Goal: Task Accomplishment & Management: Manage account settings

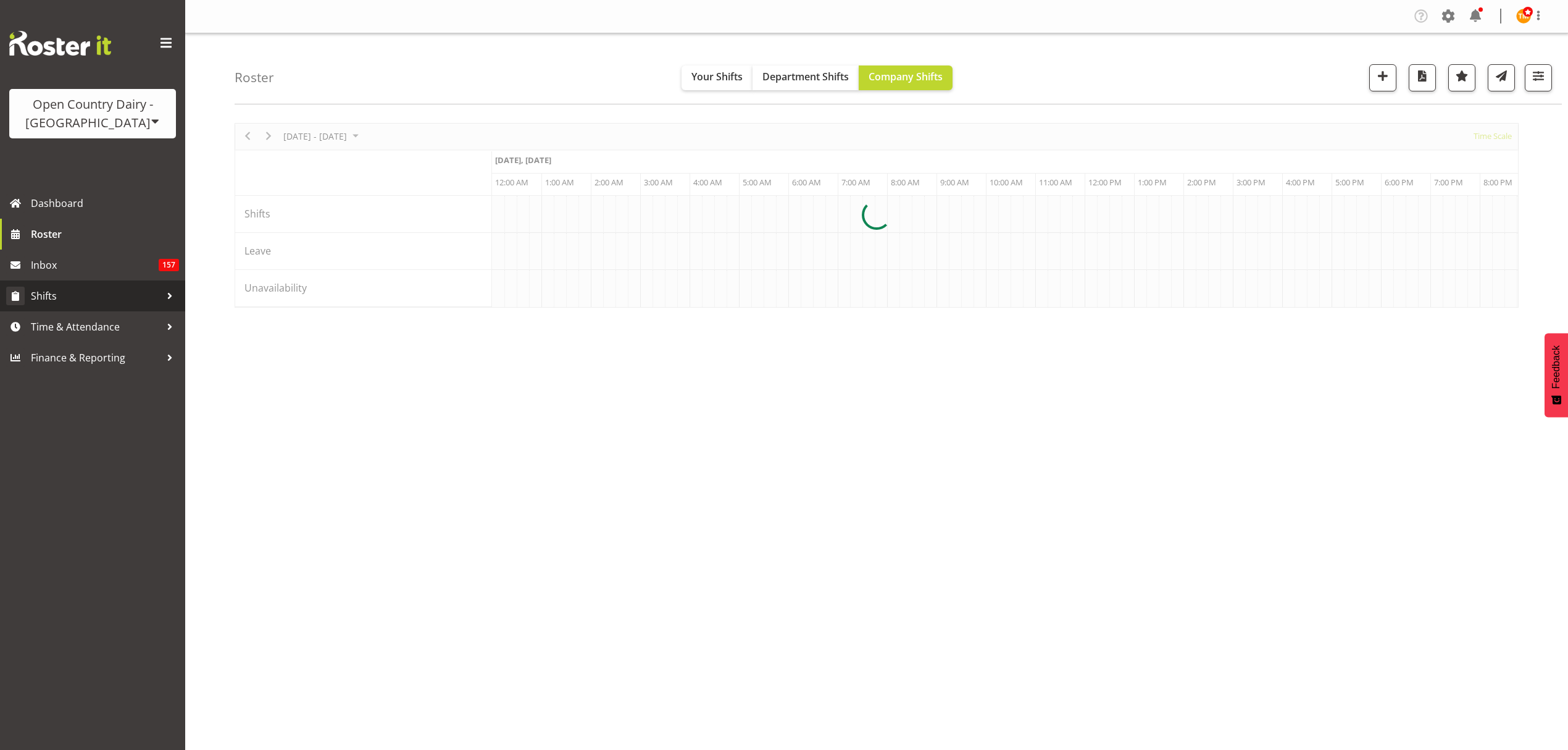
scroll to position [0, 1185]
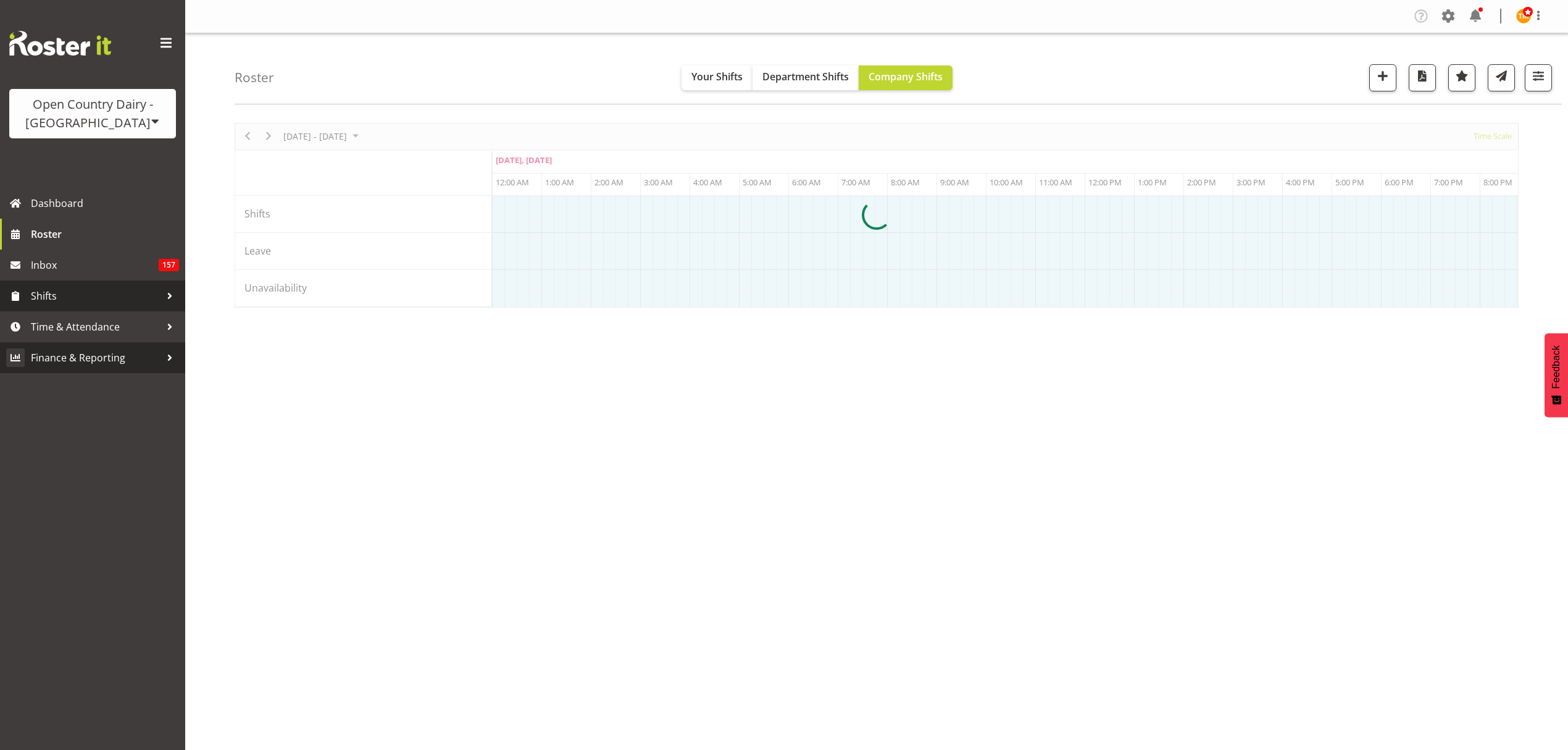
click at [116, 342] on link "Finance & Reporting" at bounding box center [92, 357] width 185 height 31
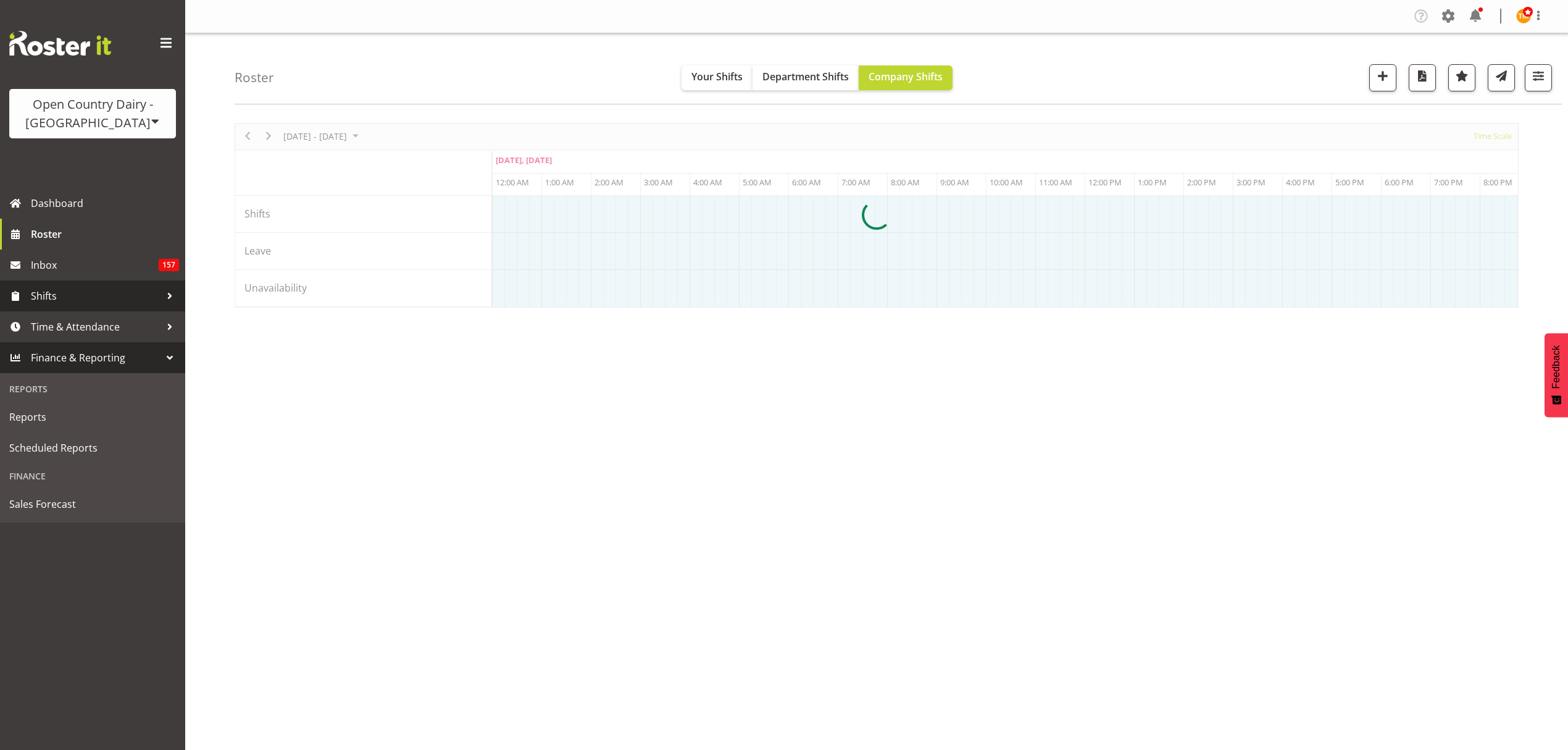
click at [90, 299] on span "Shifts" at bounding box center [96, 295] width 130 height 19
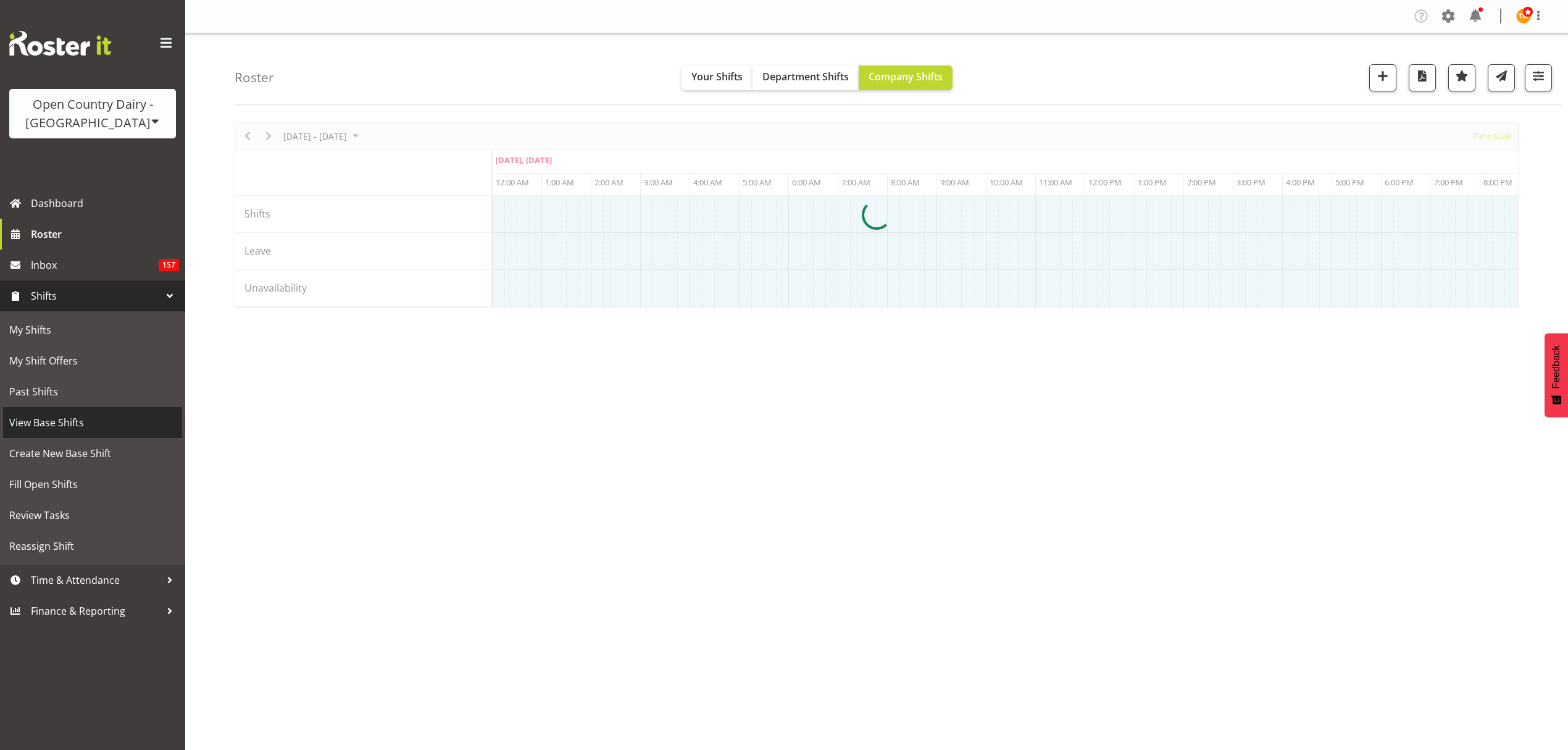
click at [93, 430] on span "View Base Shifts" at bounding box center [92, 422] width 167 height 19
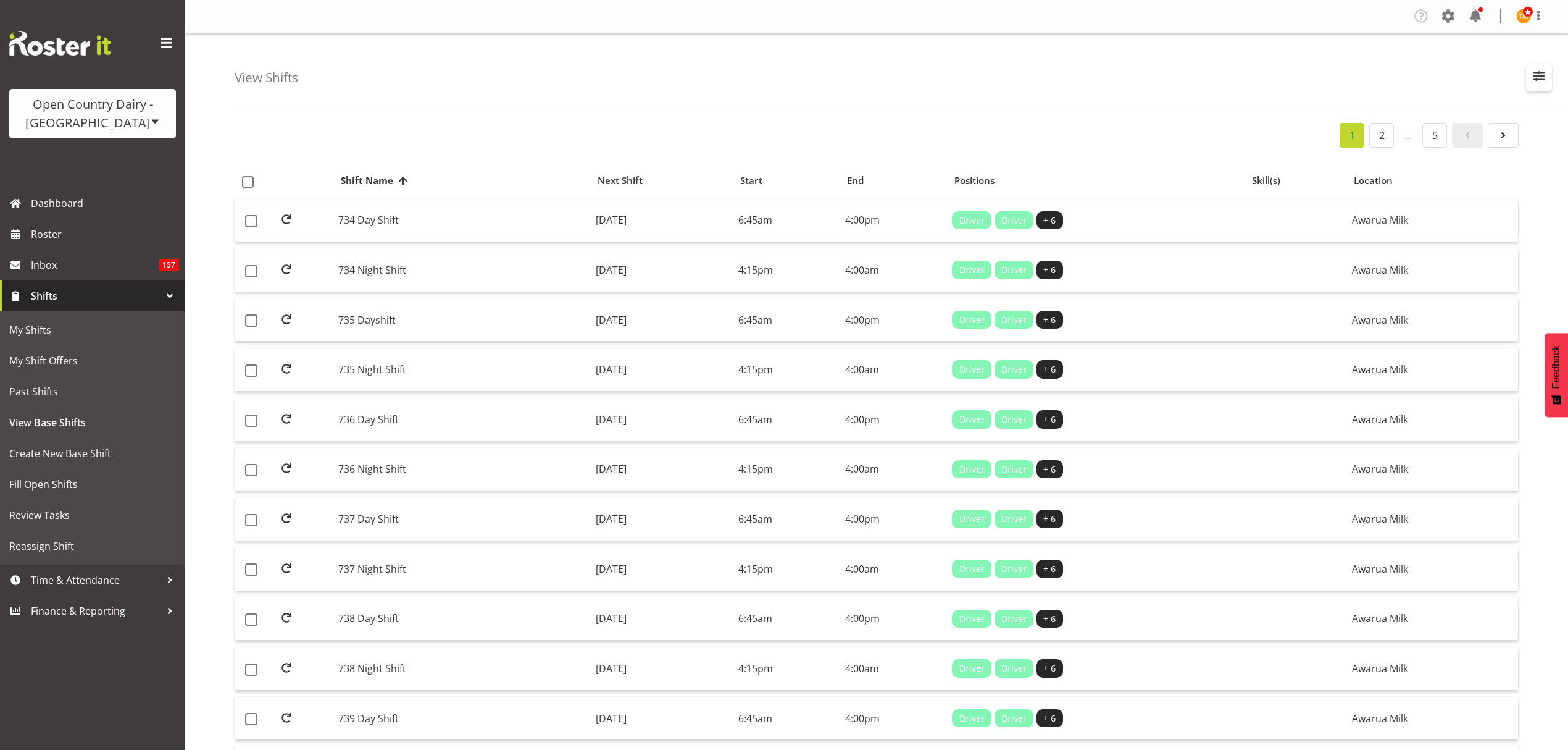
click at [1539, 80] on span "button" at bounding box center [1539, 76] width 16 height 16
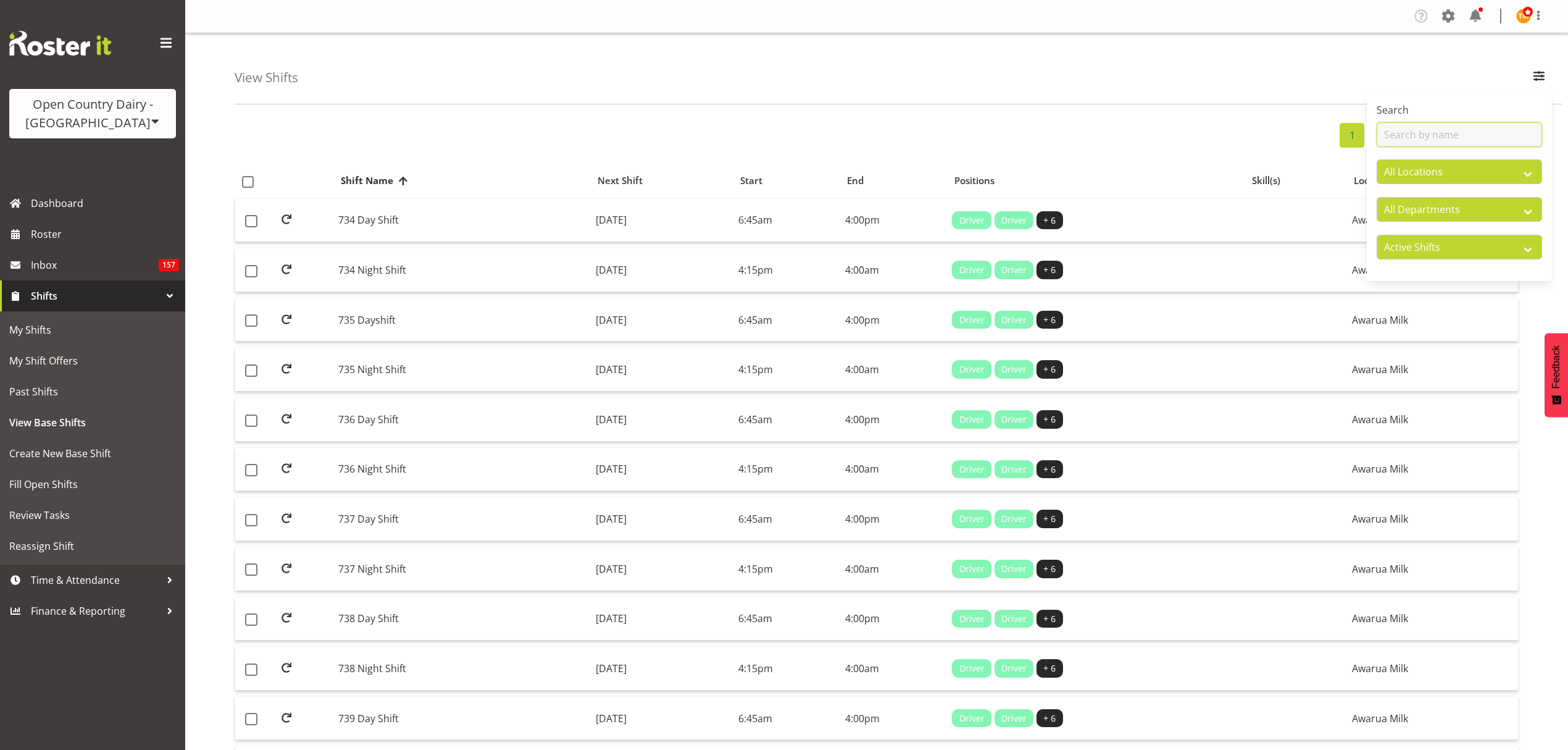
click at [1472, 127] on input "text" at bounding box center [1459, 134] width 165 height 25
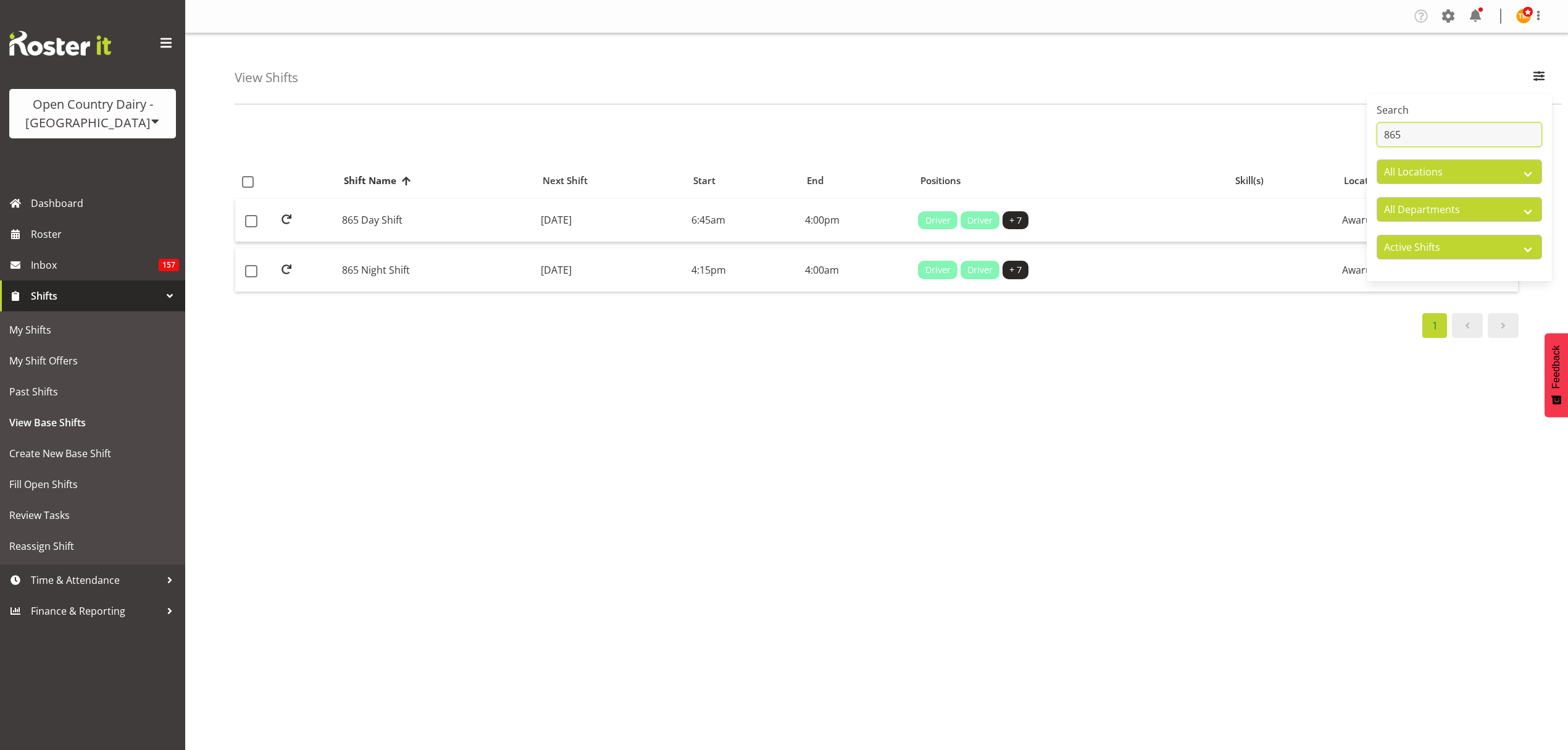
type input "865"
click at [690, 141] on div "1" at bounding box center [877, 135] width 1284 height 25
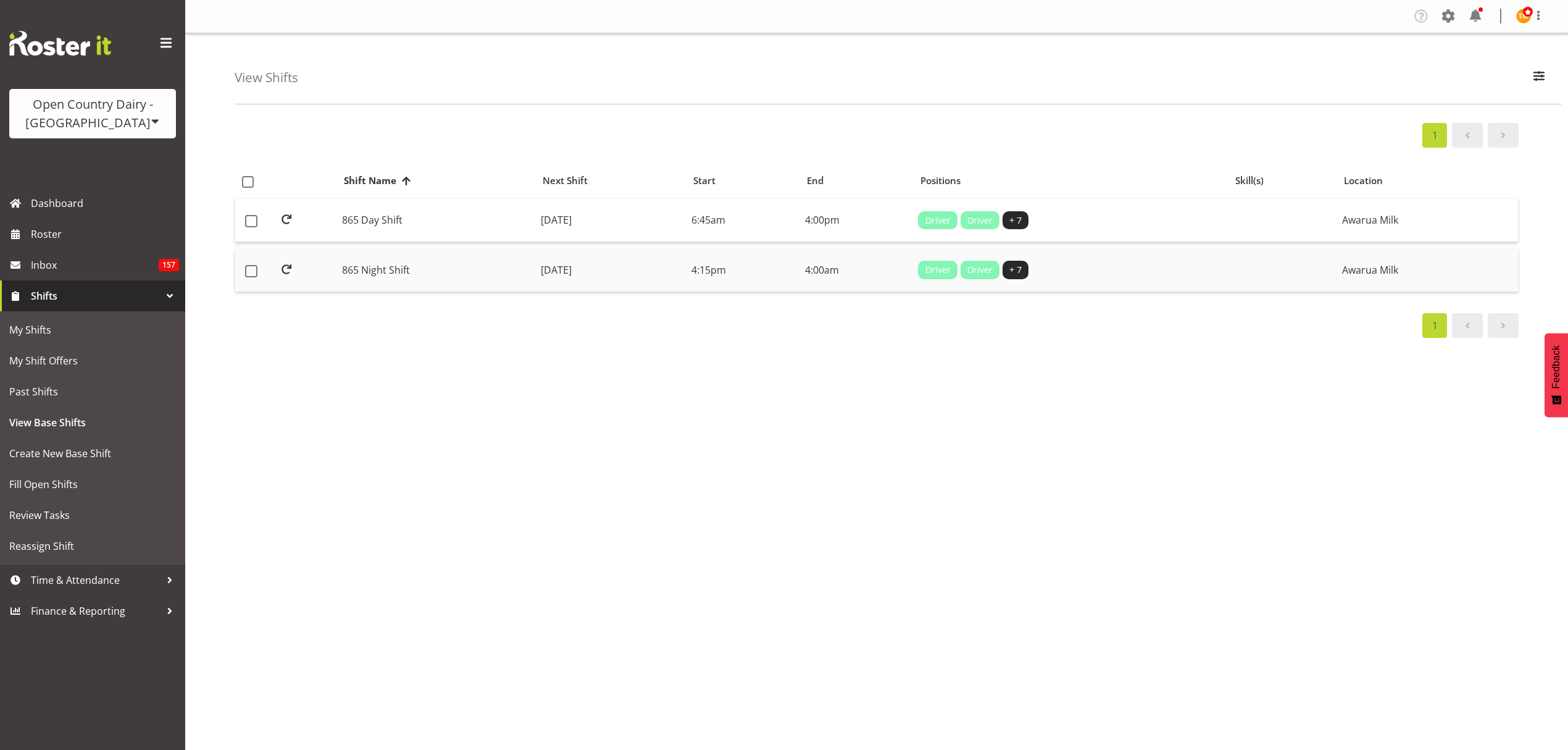
click at [403, 280] on td "865 Night Shift" at bounding box center [436, 269] width 199 height 43
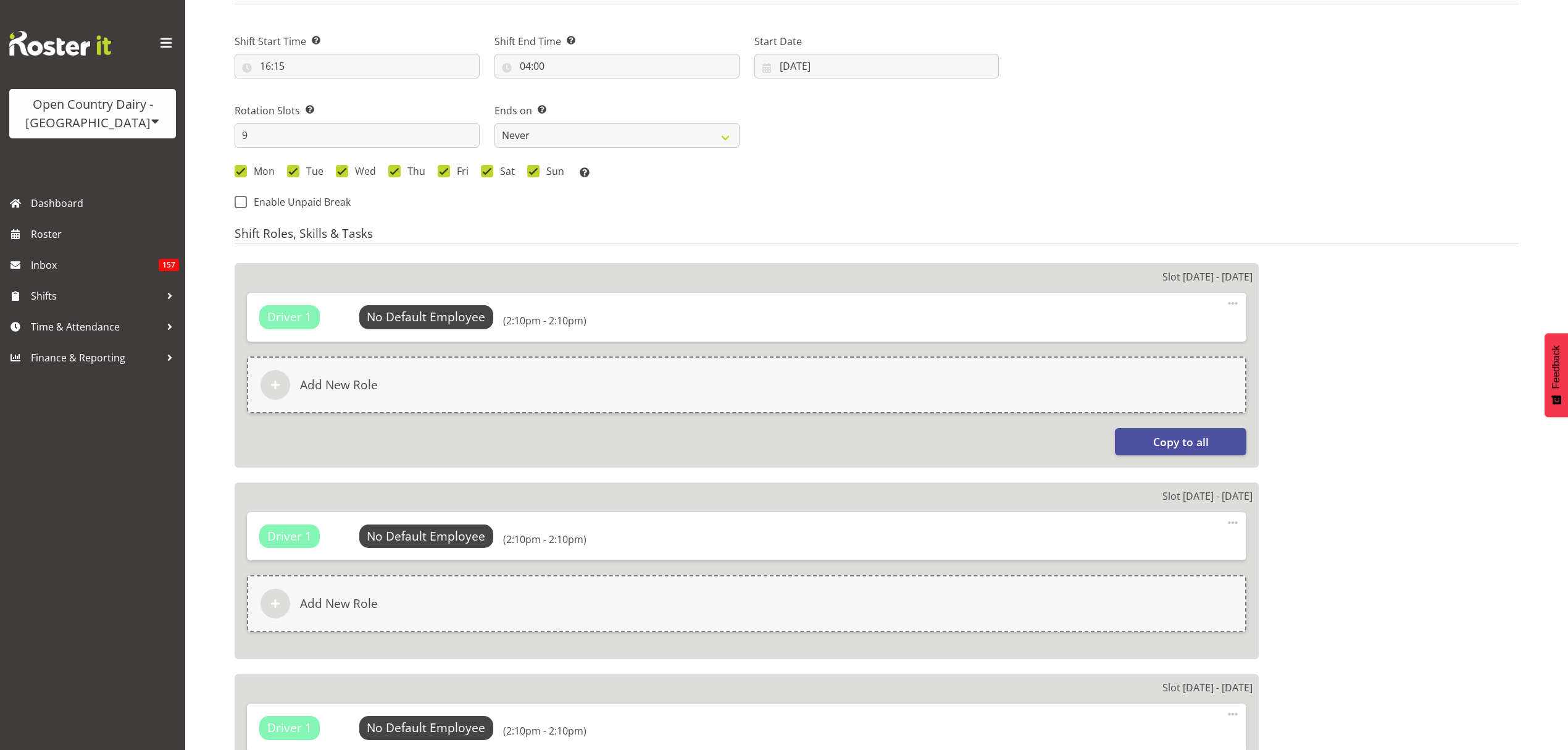
select select
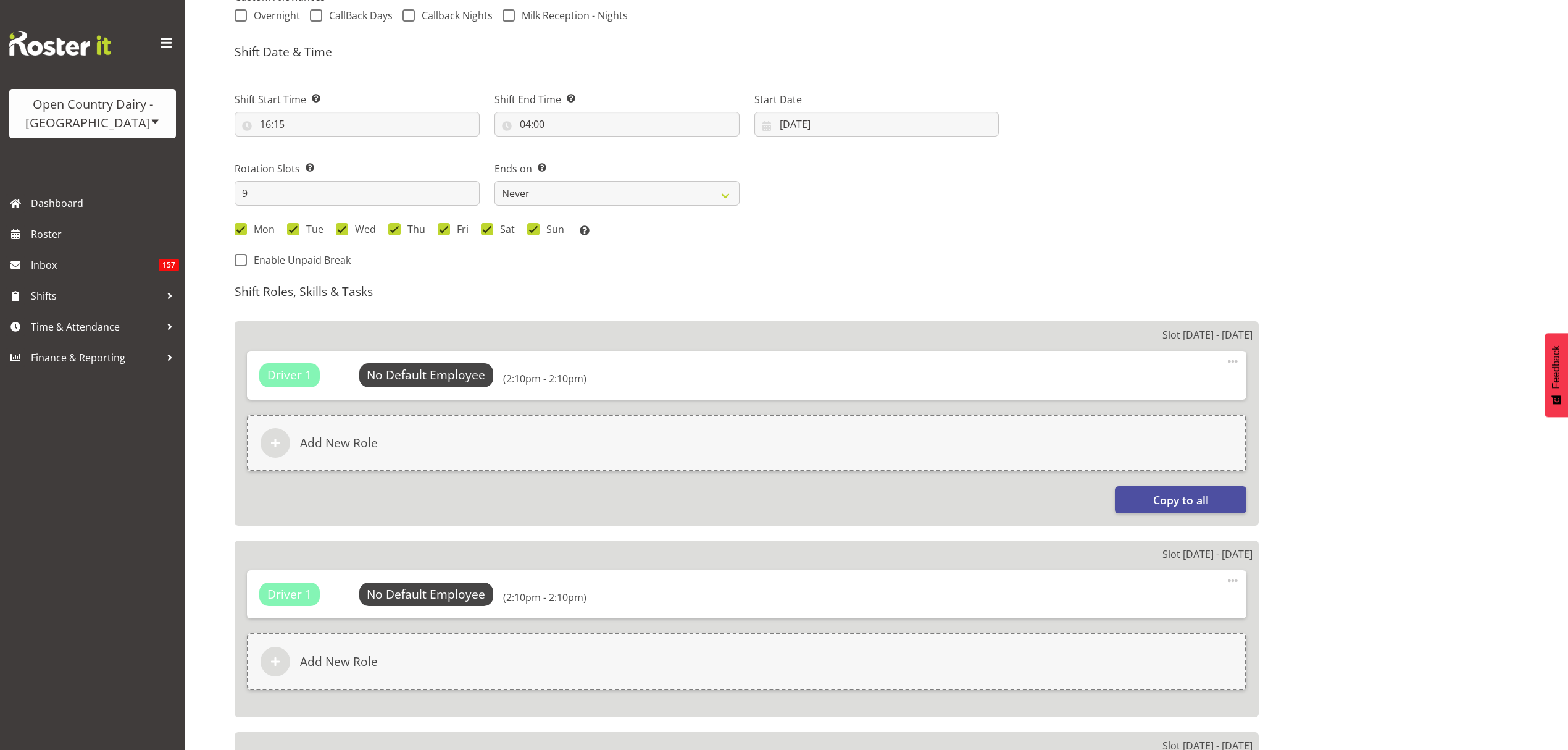
select select
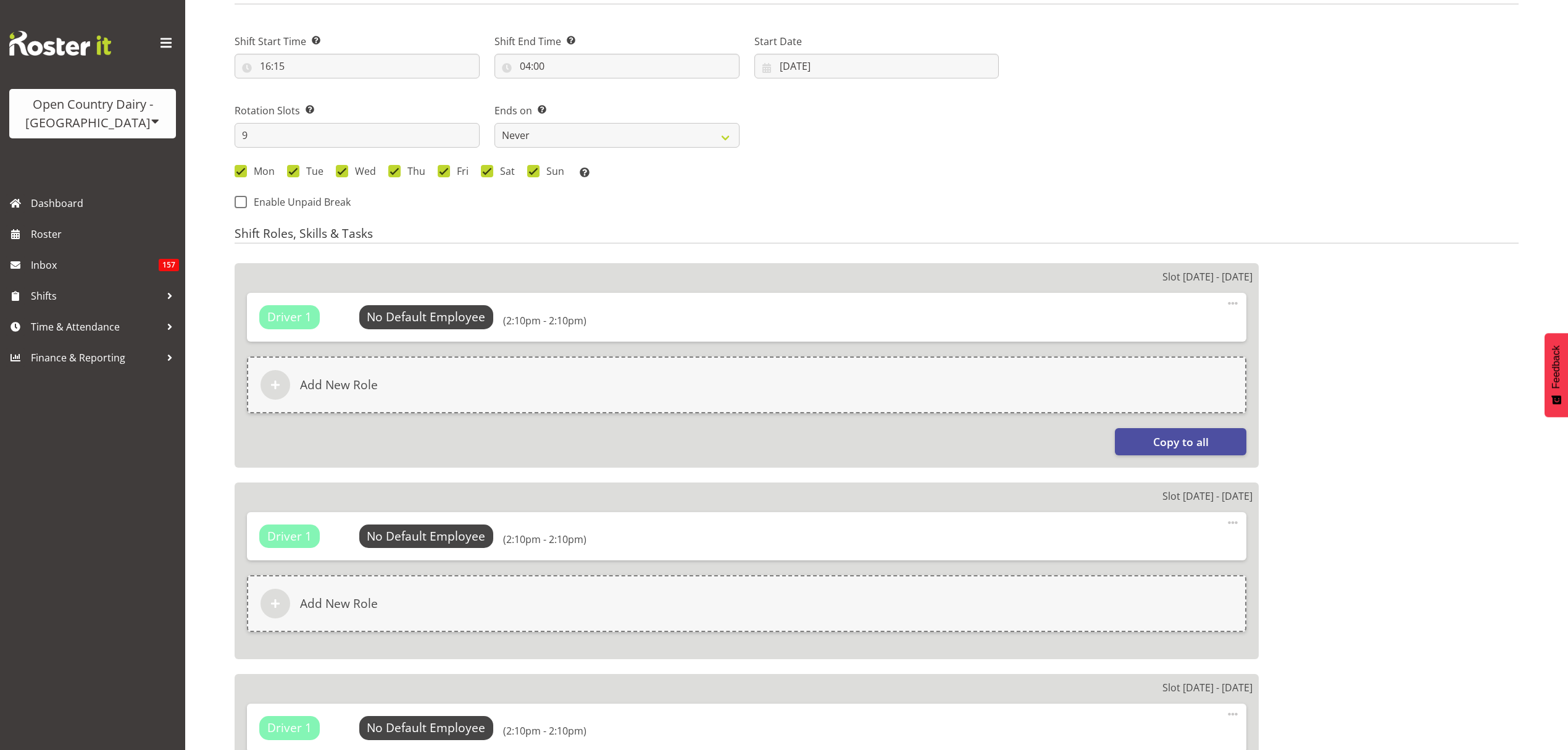
select select
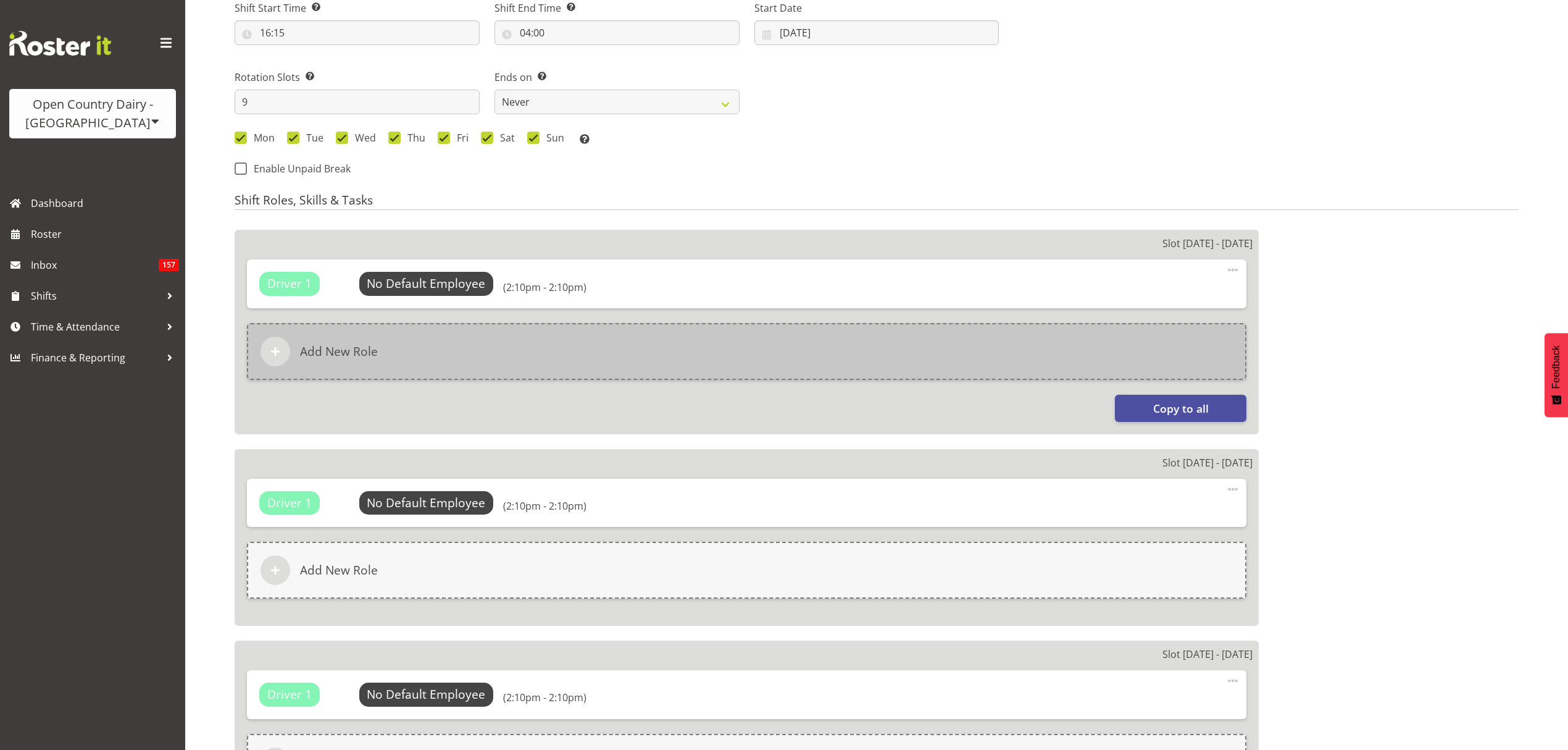
scroll to position [635, 0]
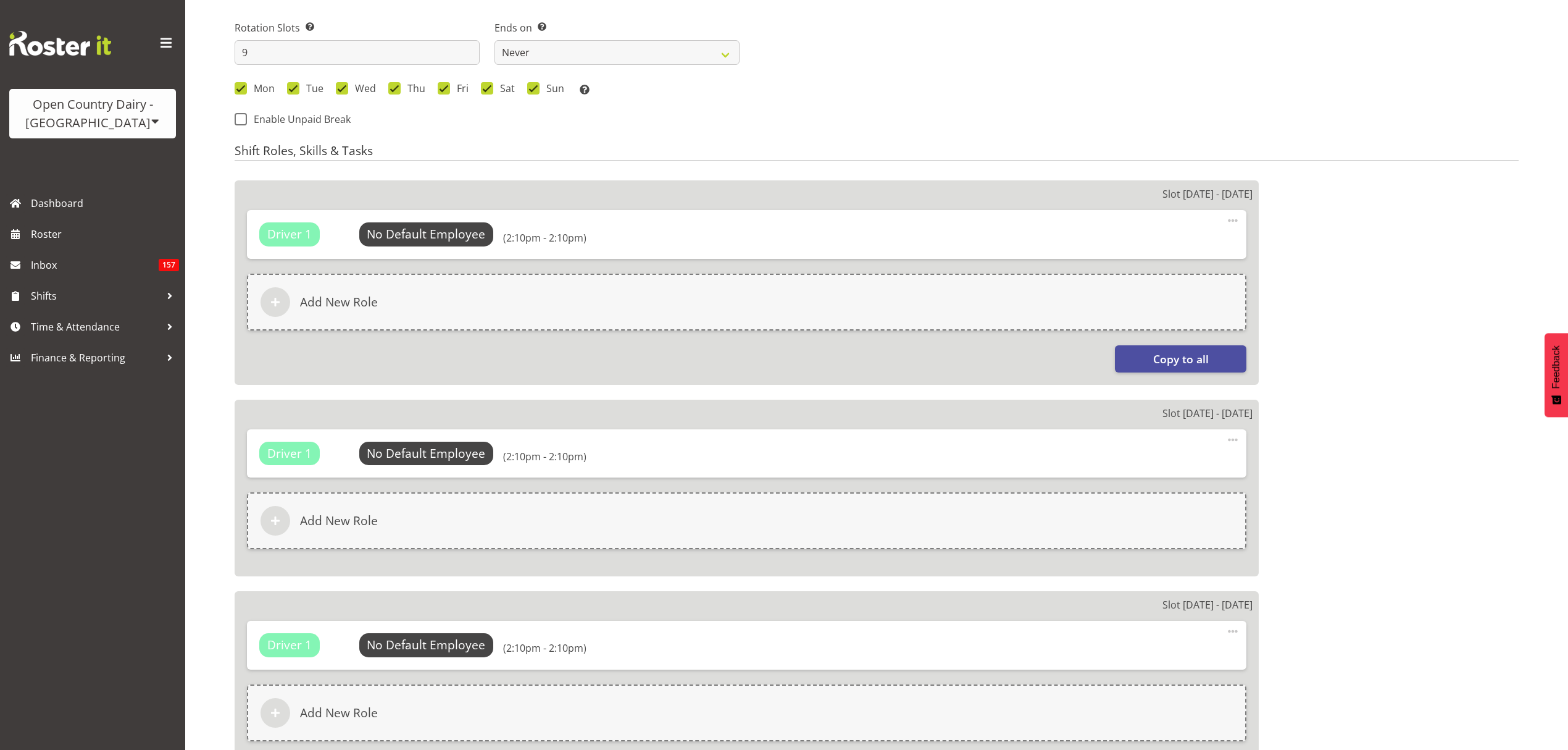
click at [1231, 217] on span at bounding box center [1233, 220] width 15 height 15
click at [1200, 270] on link "Delete" at bounding box center [1181, 270] width 119 height 22
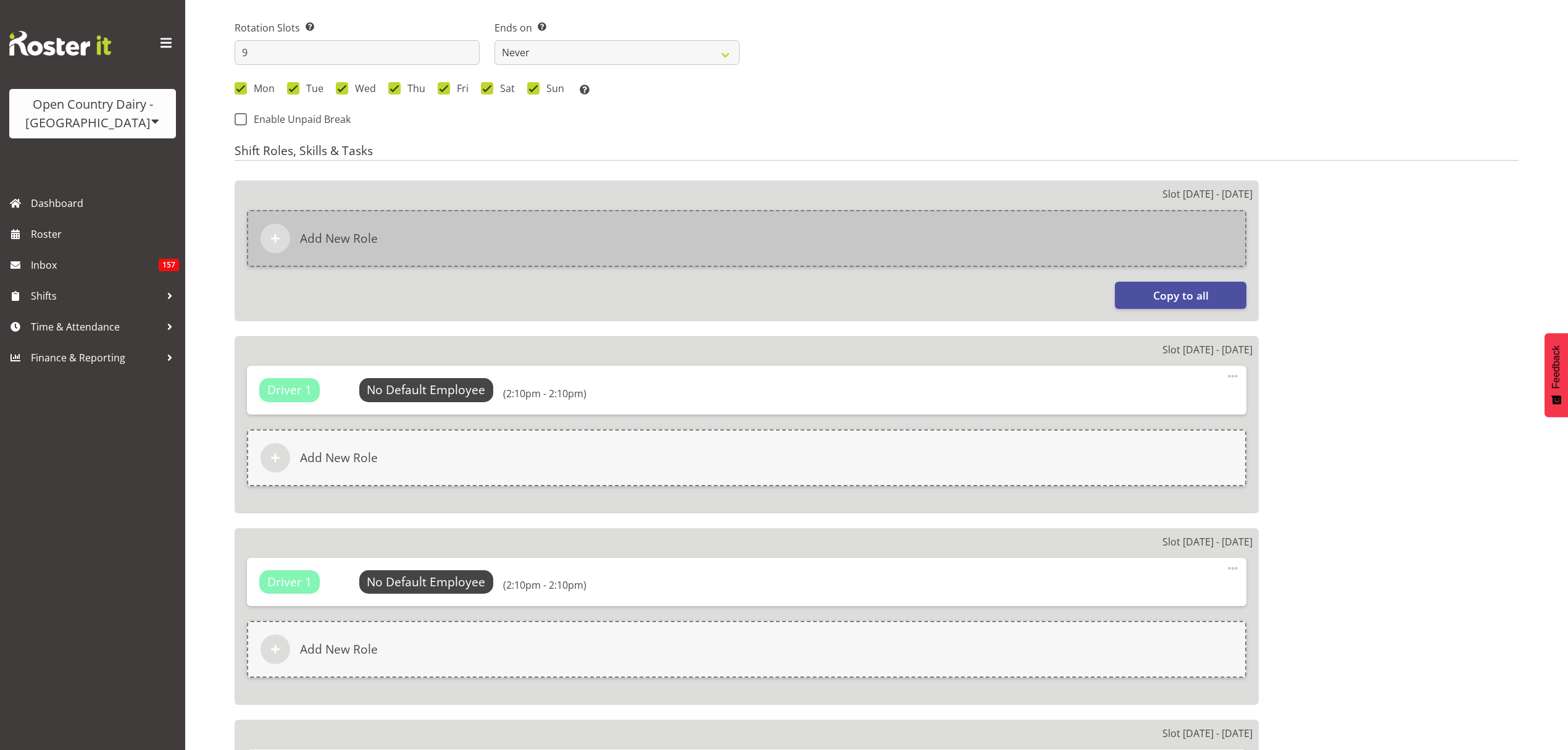
click at [561, 265] on div "Add New Role" at bounding box center [747, 238] width 1000 height 57
select select
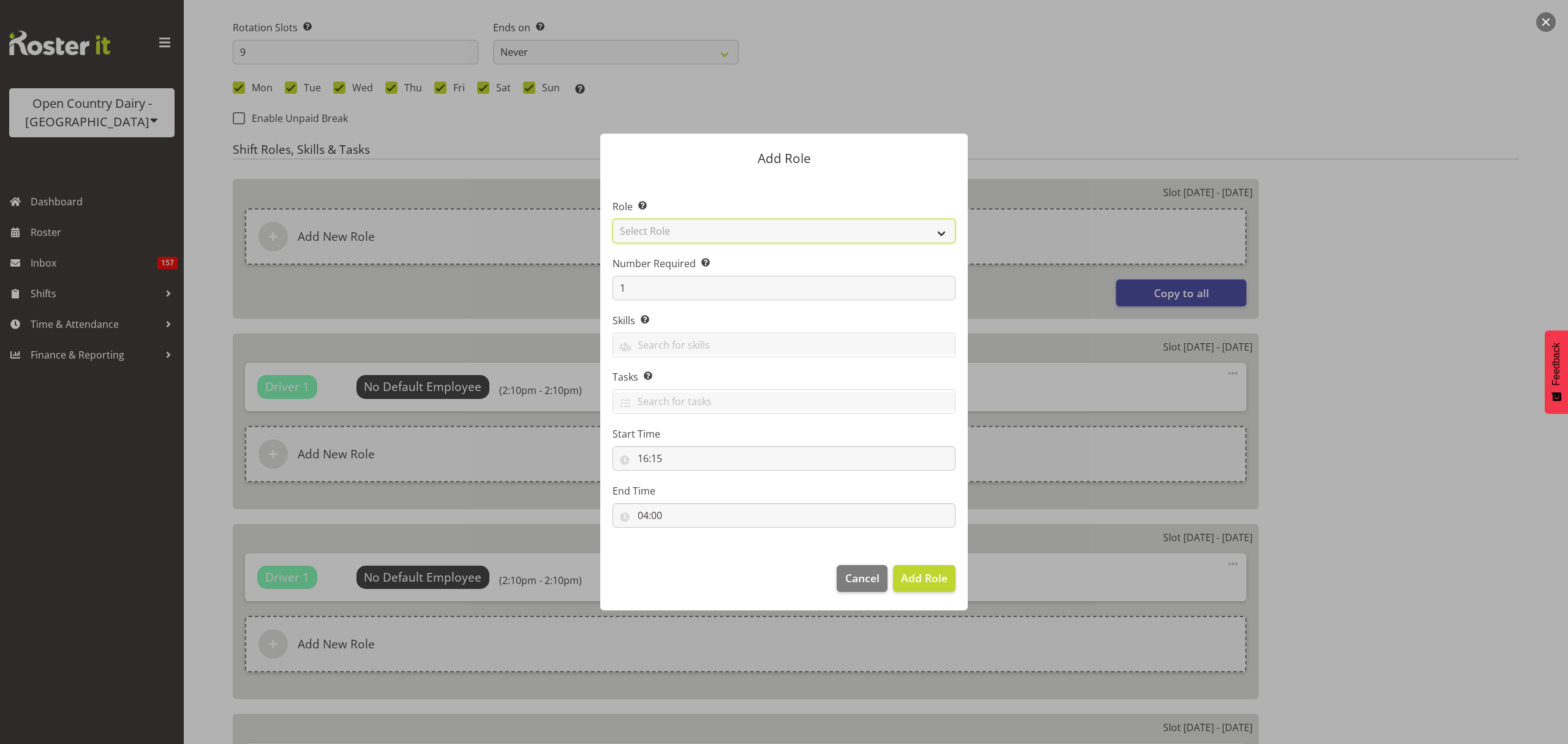
click at [721, 236] on select "Select Role Crew Leader Driver Driver Assessor Dayshift Driver Assessor Nightsh…" at bounding box center [784, 230] width 343 height 25
select select "1154"
click at [612, 218] on select "Select Role Crew Leader Driver Driver Assessor Dayshift Driver Assessor Nightsh…" at bounding box center [784, 230] width 343 height 25
click at [937, 570] on span "Add Role" at bounding box center [923, 577] width 47 height 15
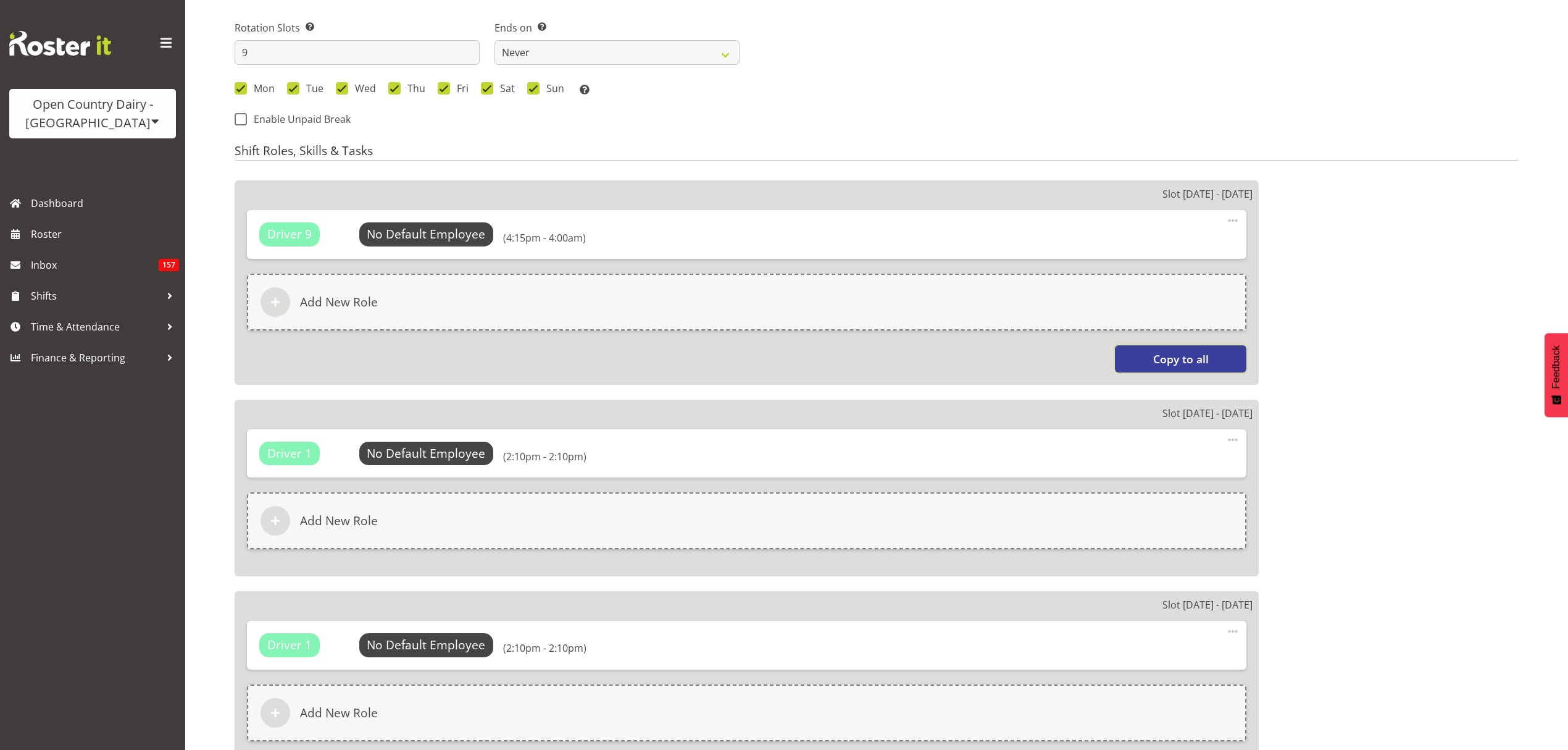
click at [1156, 351] on button "Copy to all" at bounding box center [1181, 358] width 132 height 27
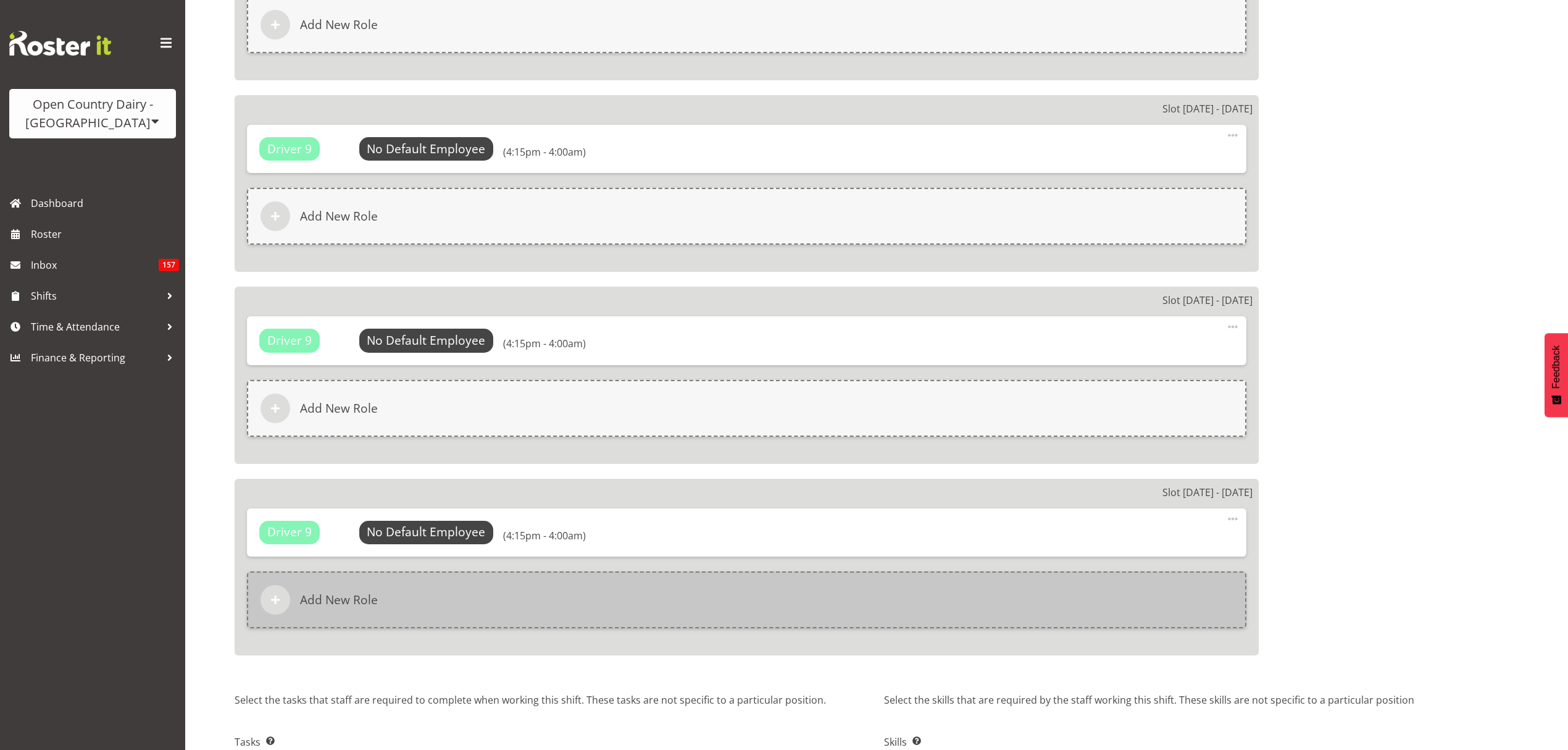
scroll to position [1986, 0]
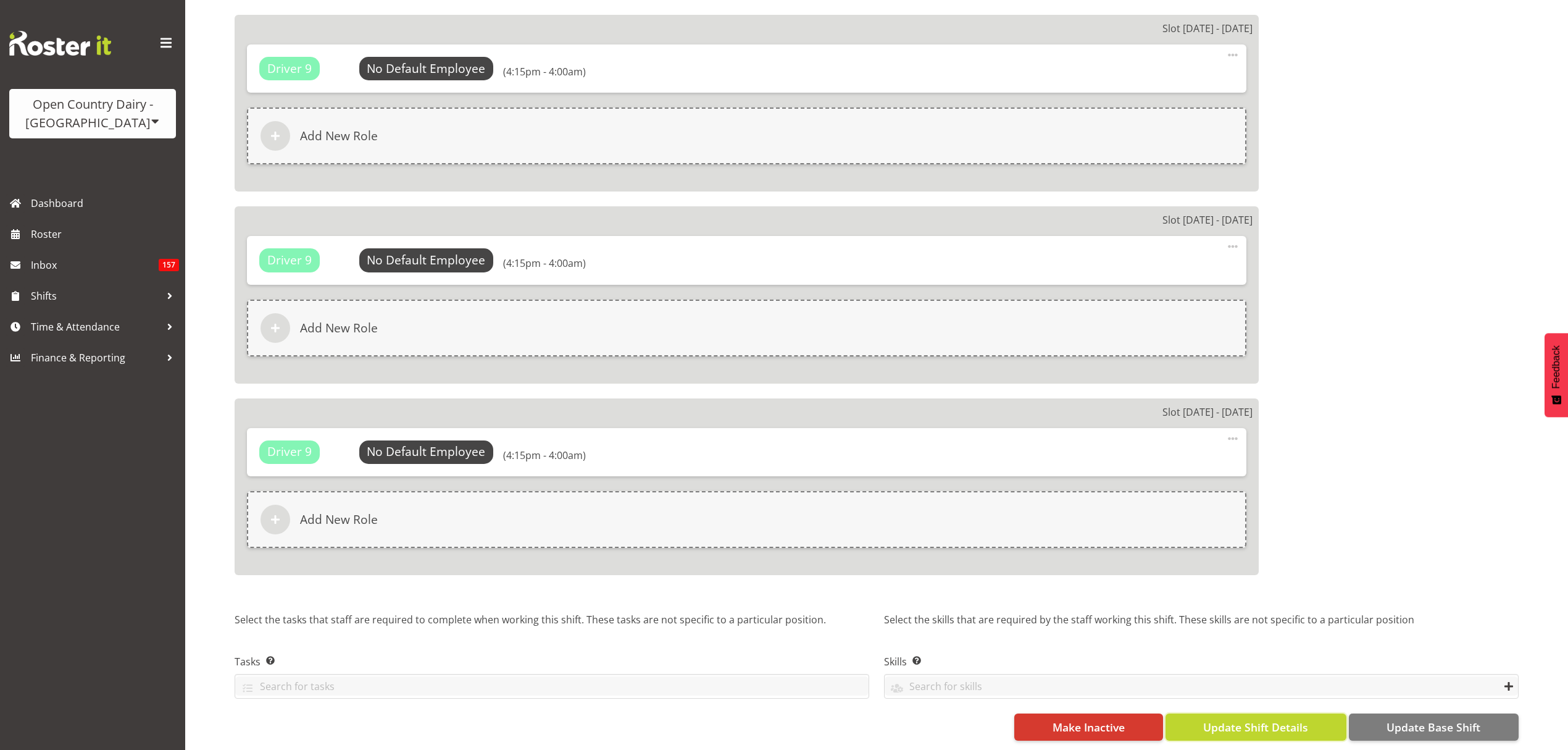
click at [1330, 720] on button "Update Shift Details" at bounding box center [1256, 726] width 181 height 27
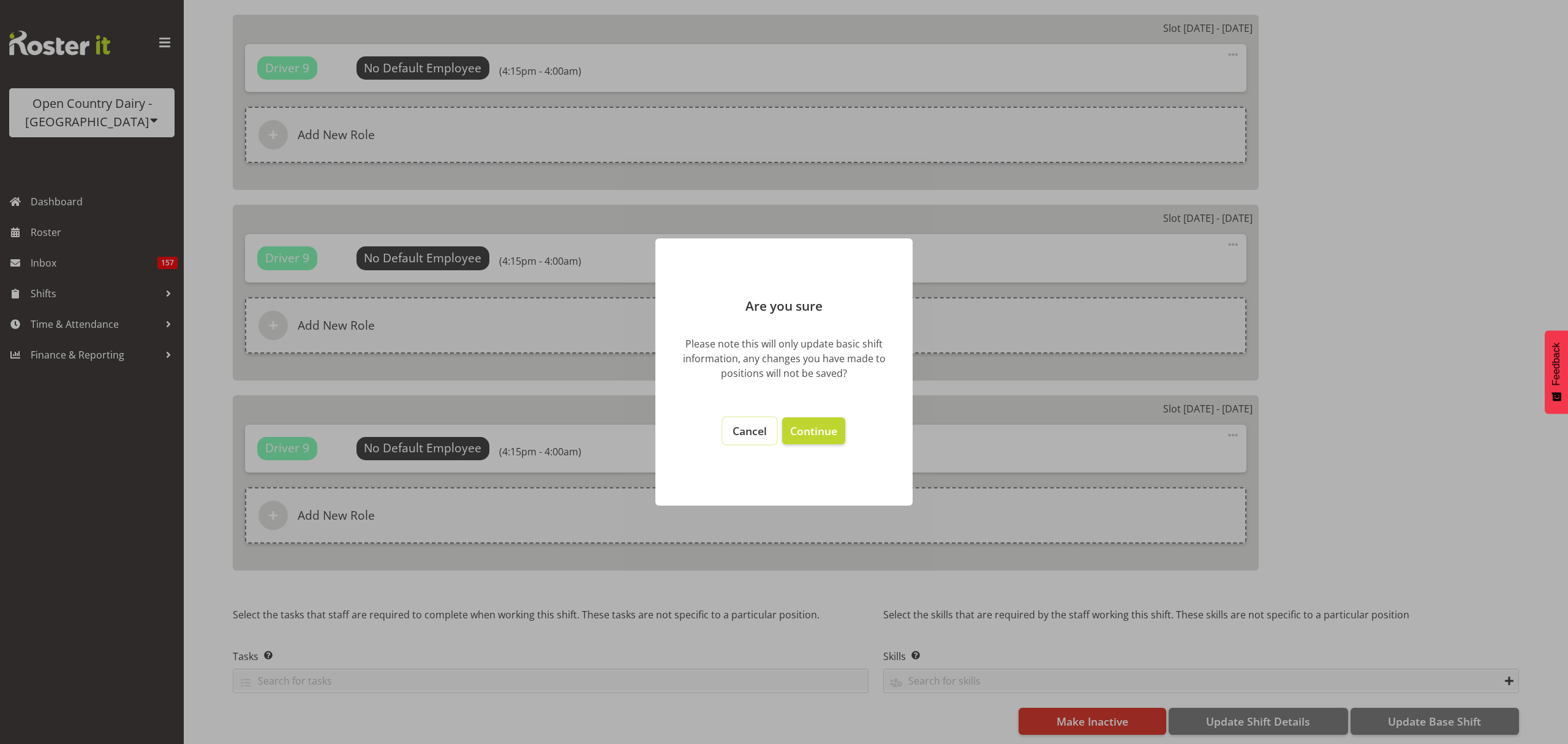
click at [735, 439] on button "Cancel" at bounding box center [750, 430] width 54 height 27
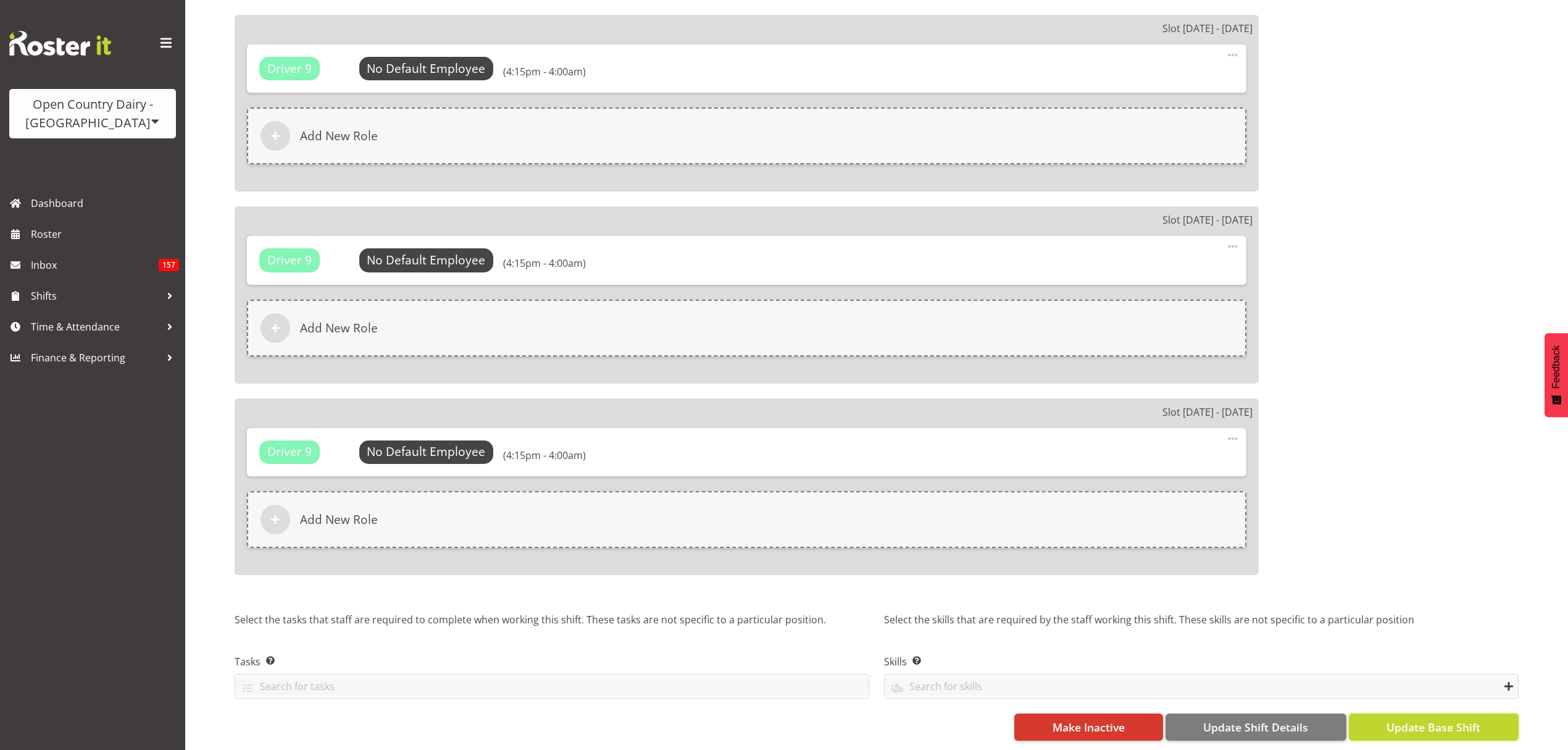
click at [1458, 719] on span "Update Base Shift" at bounding box center [1434, 727] width 94 height 16
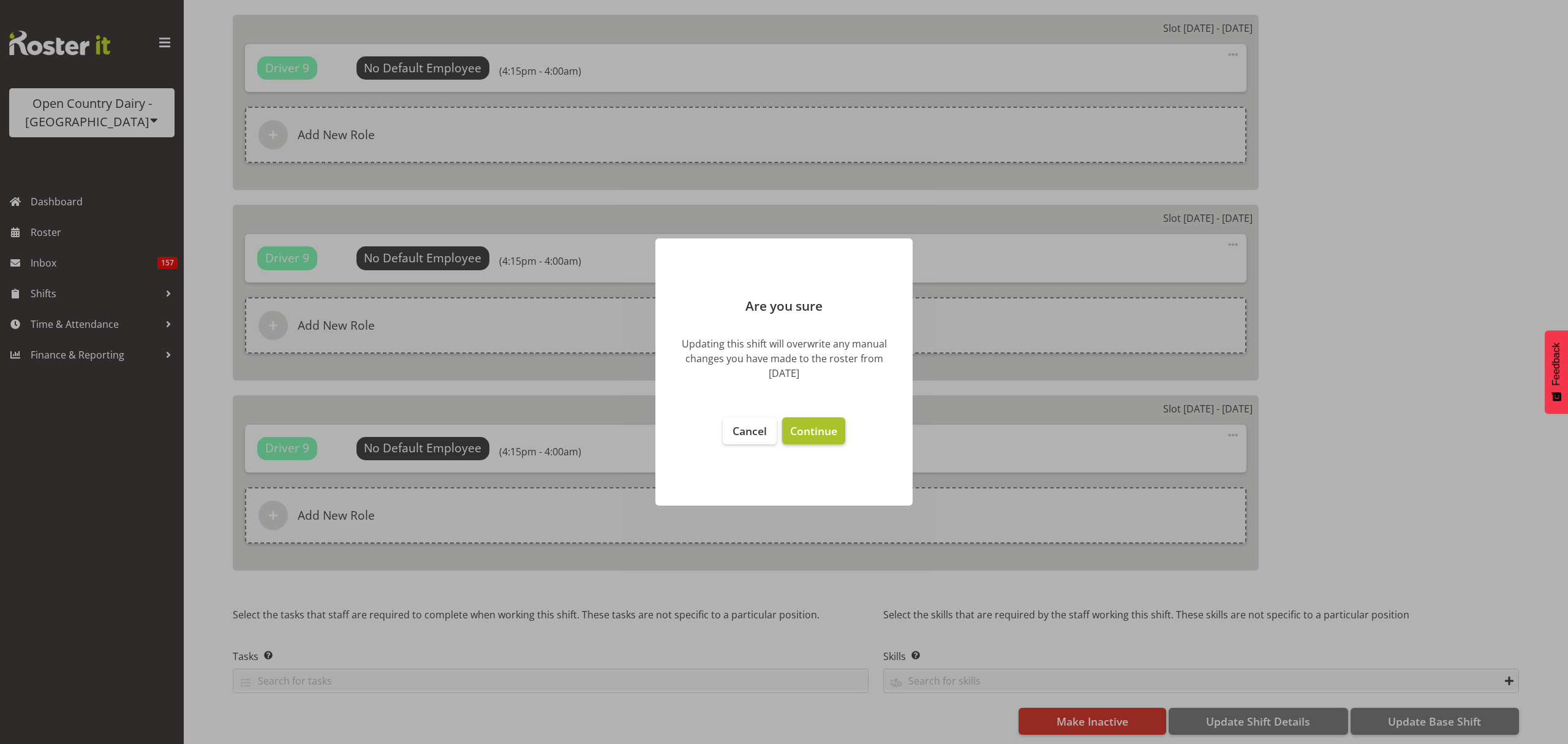
click at [803, 416] on footer "Cancel Continue" at bounding box center [784, 454] width 257 height 100
click at [820, 429] on span "Continue" at bounding box center [813, 431] width 48 height 15
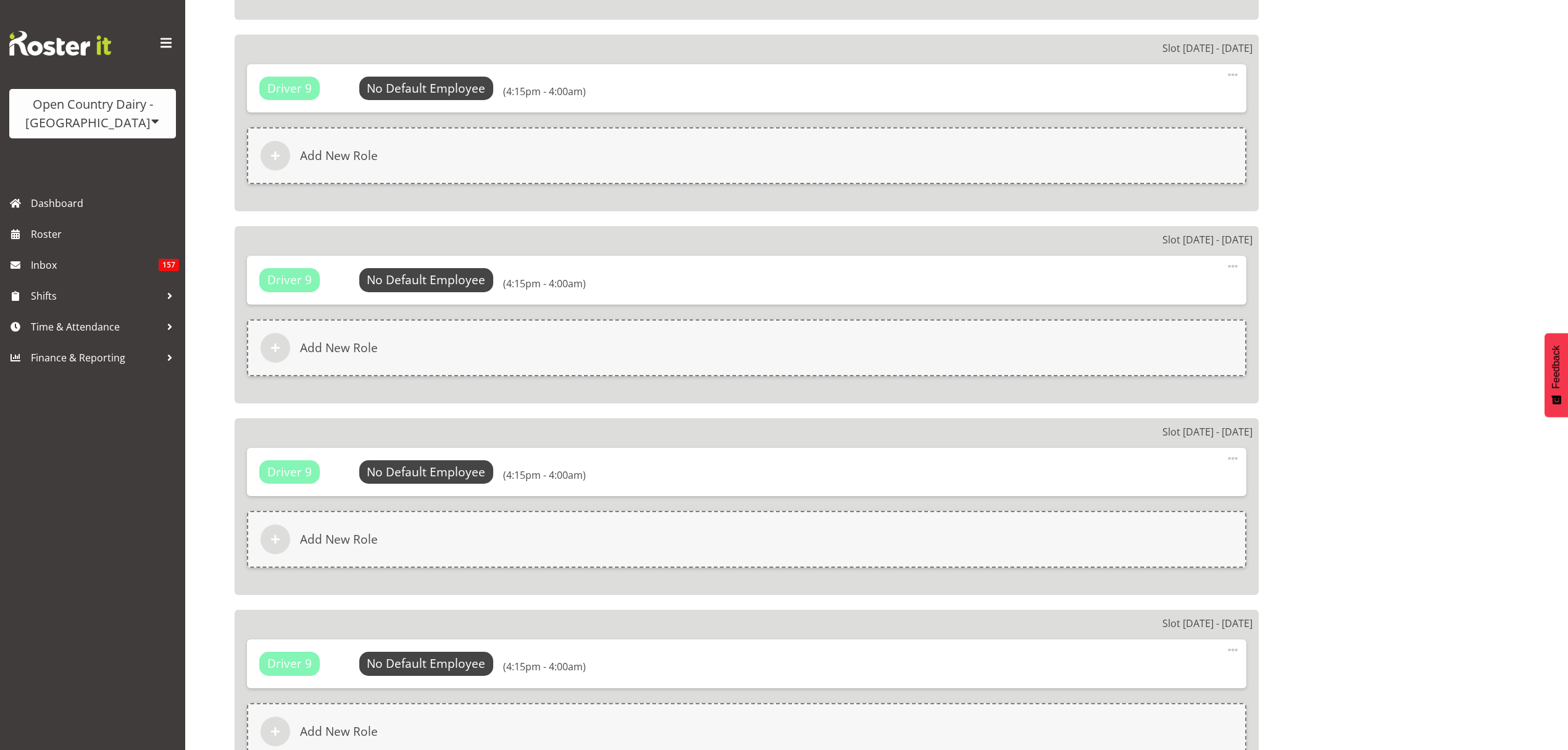
select select
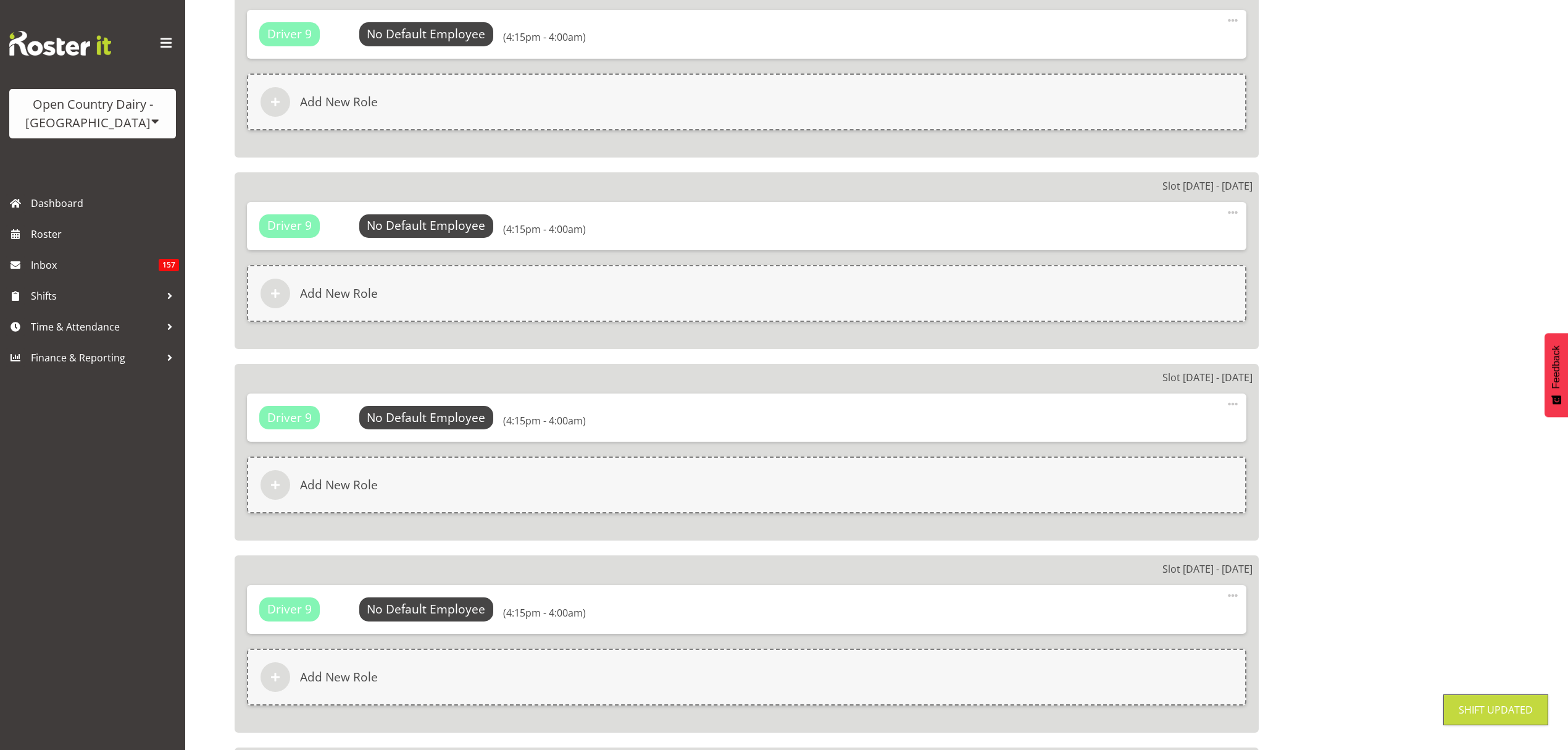
scroll to position [978, 0]
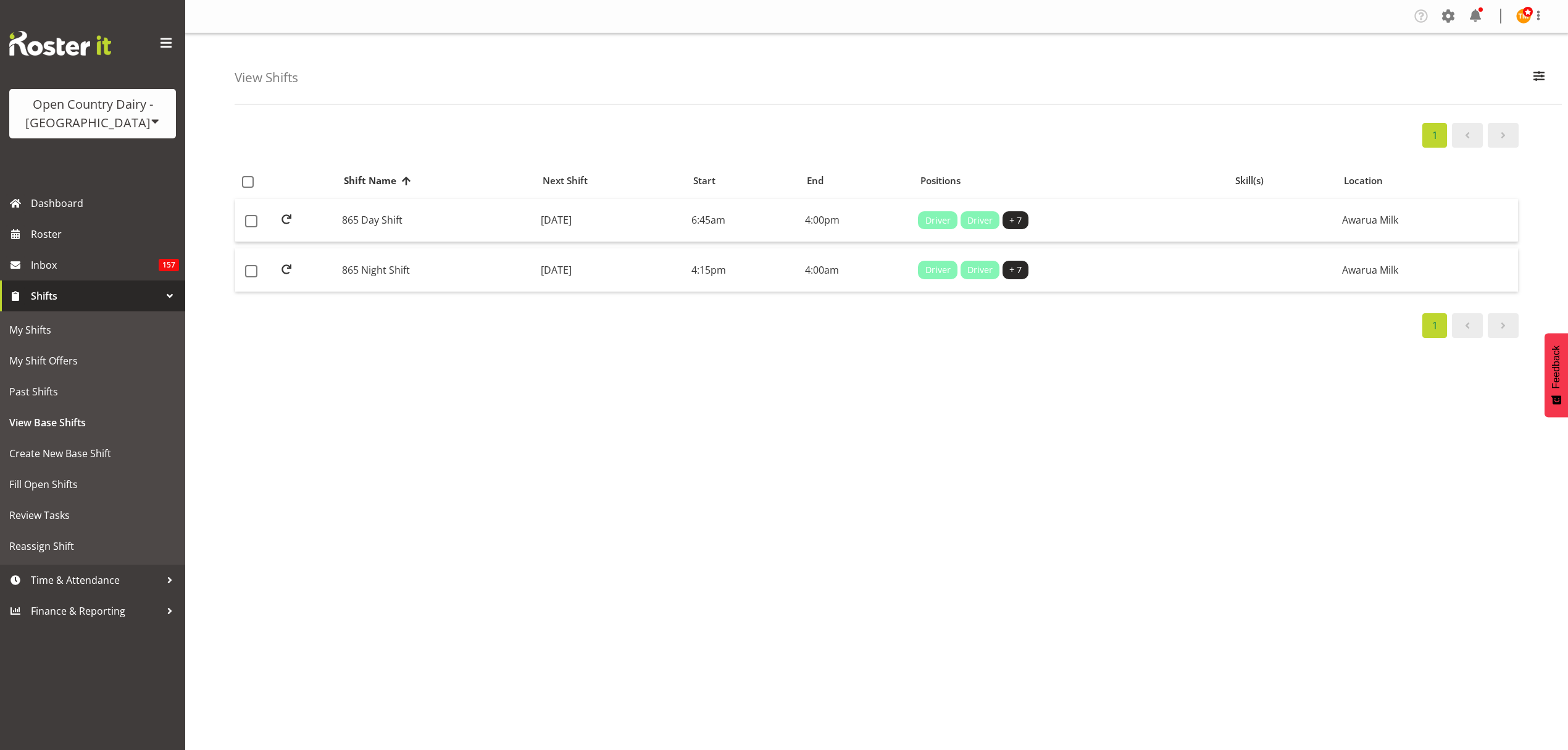
click at [169, 289] on div at bounding box center [170, 295] width 19 height 19
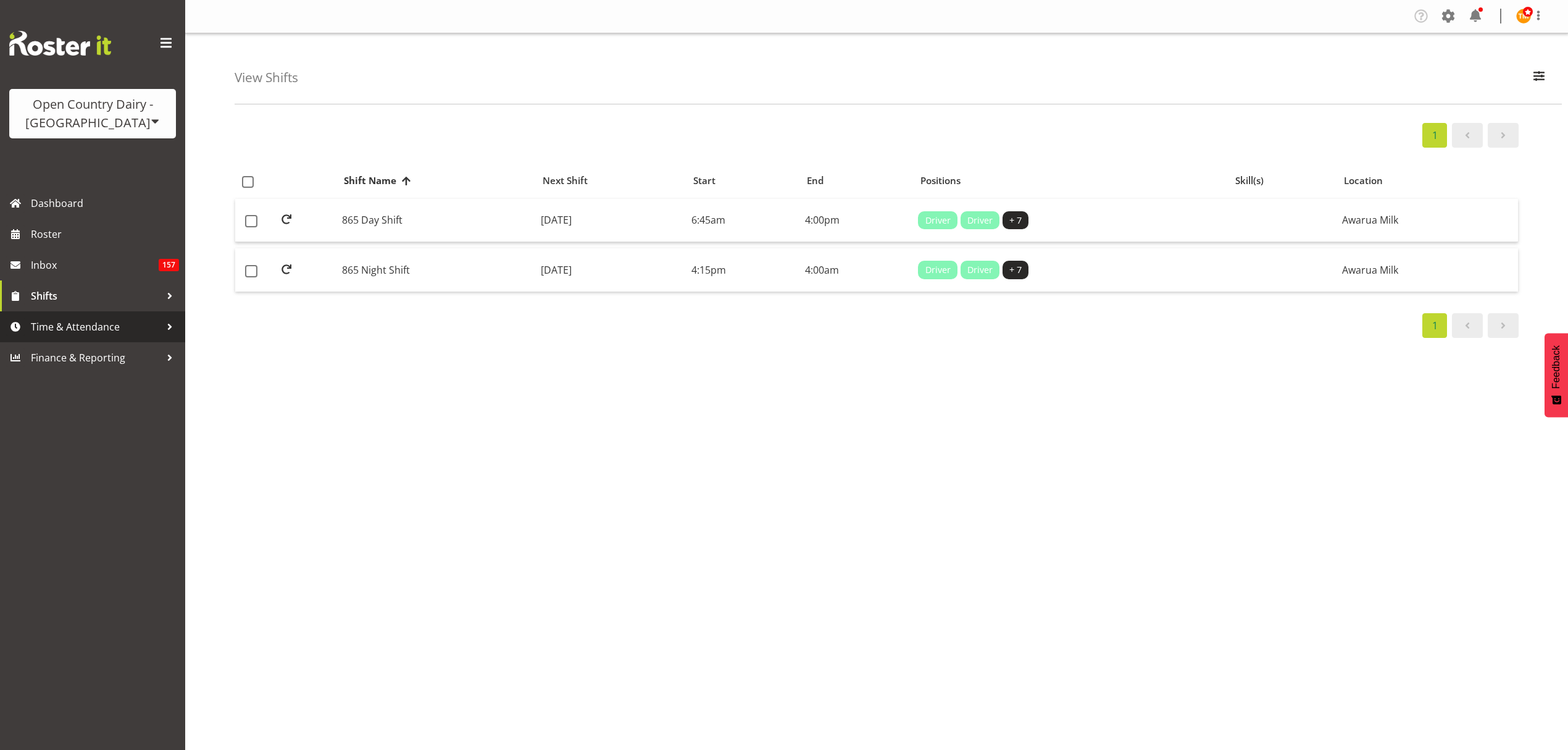
click at [102, 328] on span "Time & Attendance" at bounding box center [96, 326] width 130 height 19
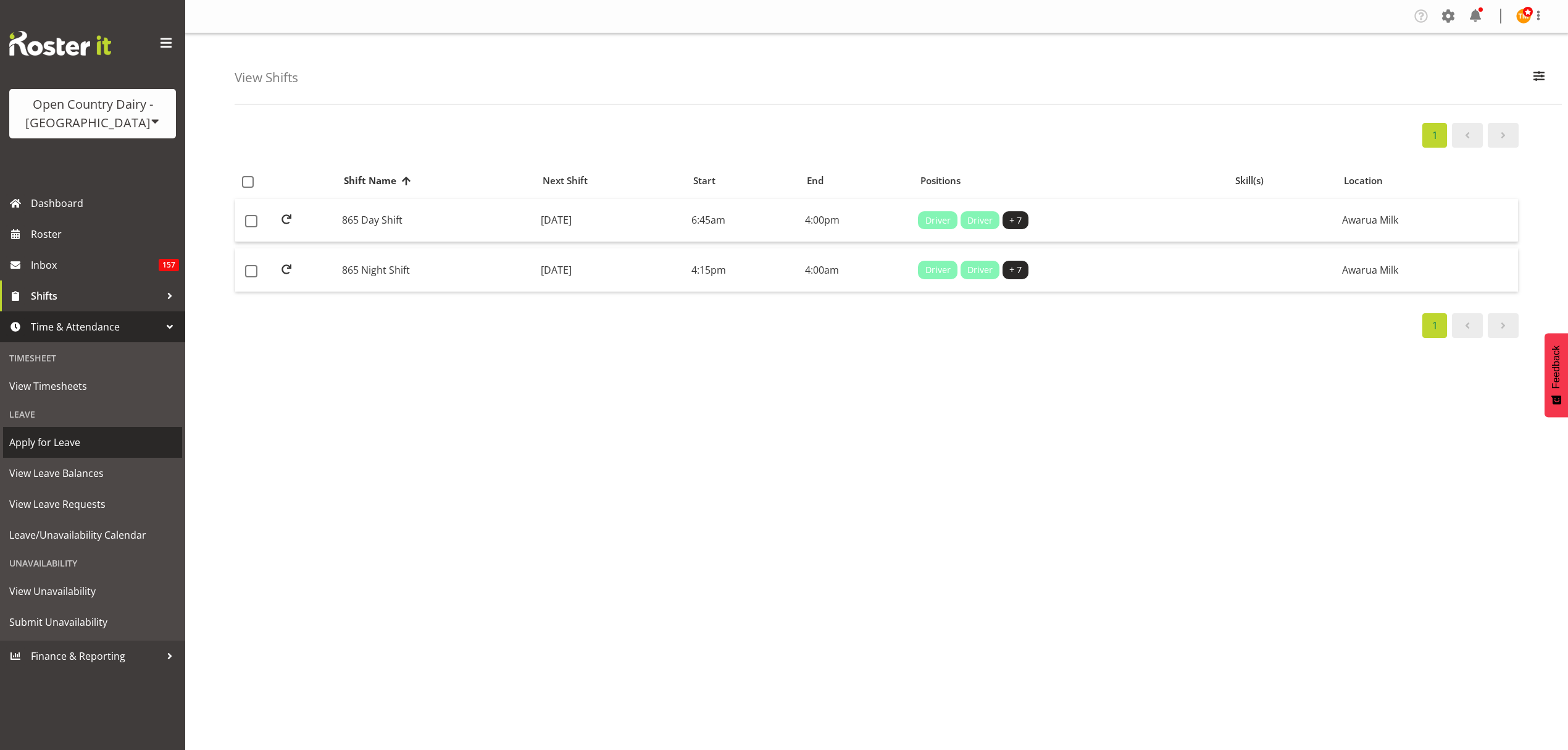
click at [51, 443] on span "Apply for Leave" at bounding box center [92, 442] width 167 height 19
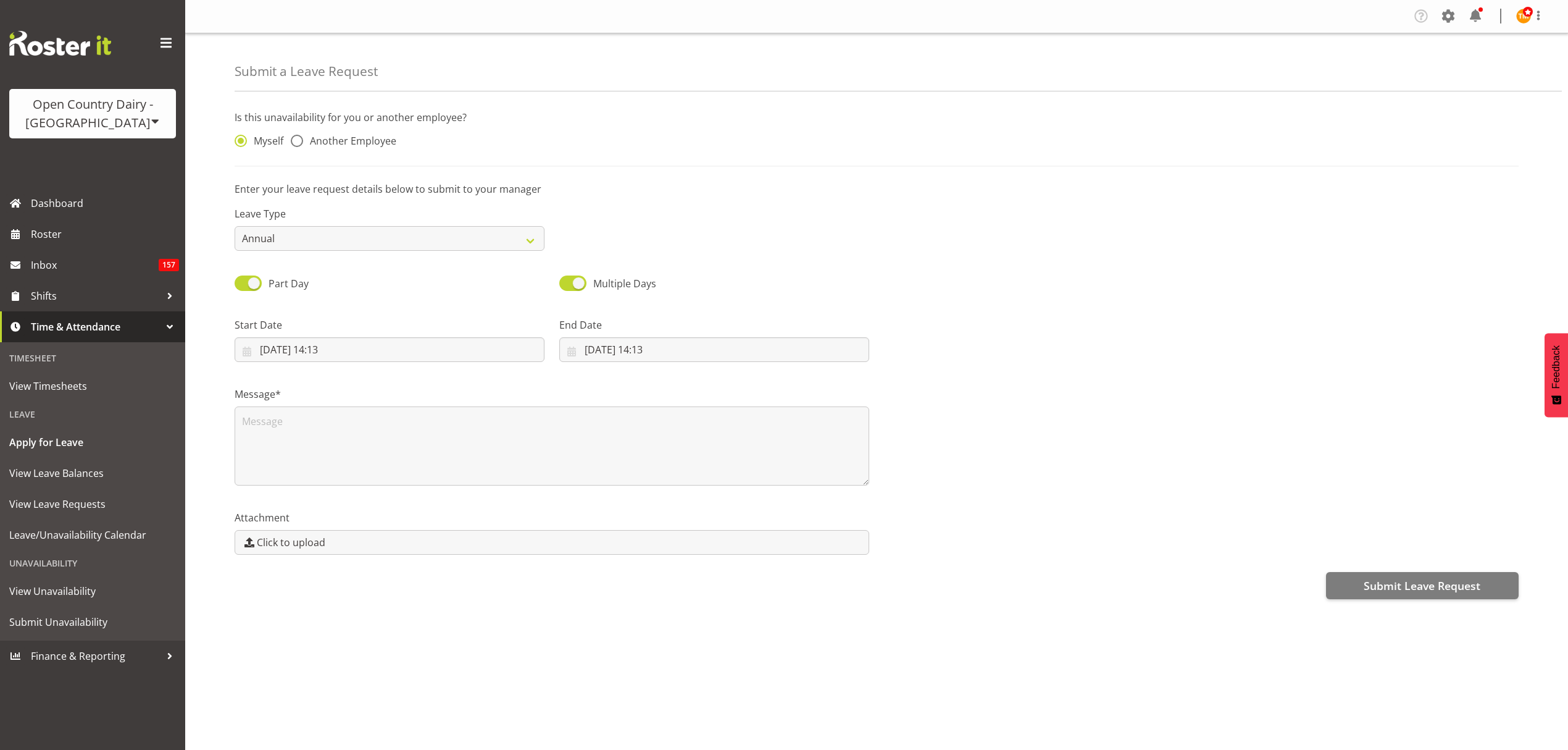
click at [146, 326] on span "Time & Attendance" at bounding box center [96, 326] width 130 height 19
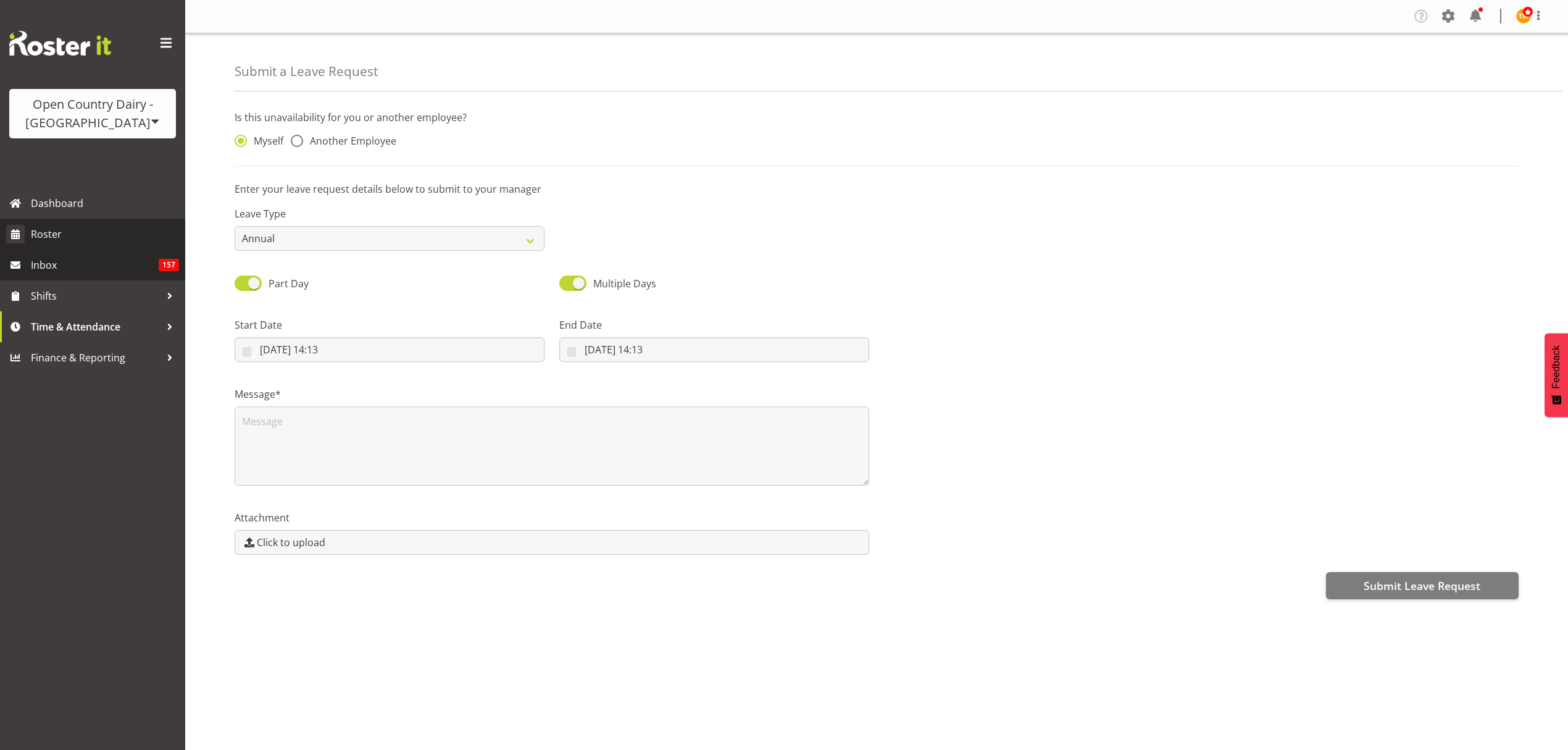
click at [69, 238] on span "Roster" at bounding box center [105, 234] width 148 height 19
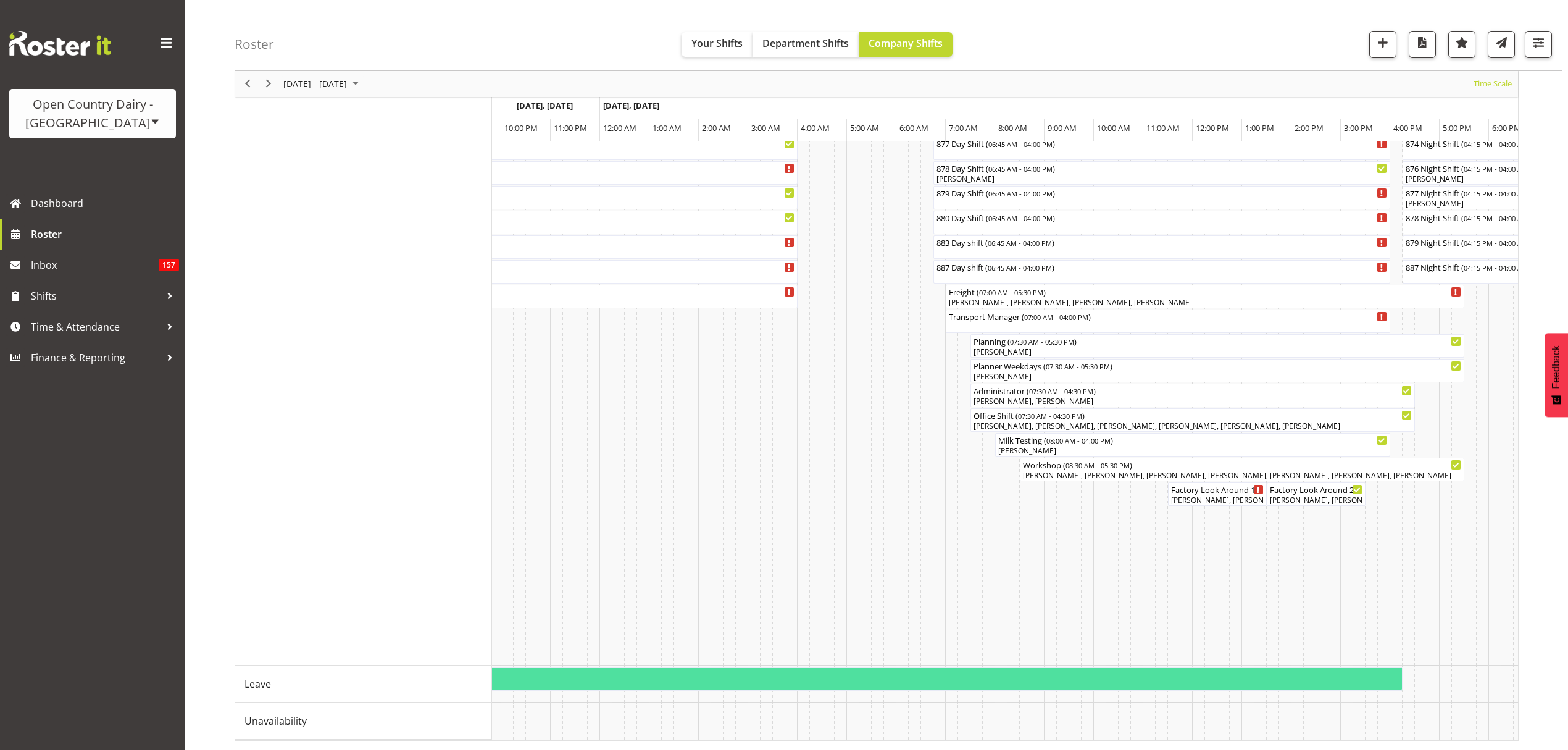
scroll to position [0, 3484]
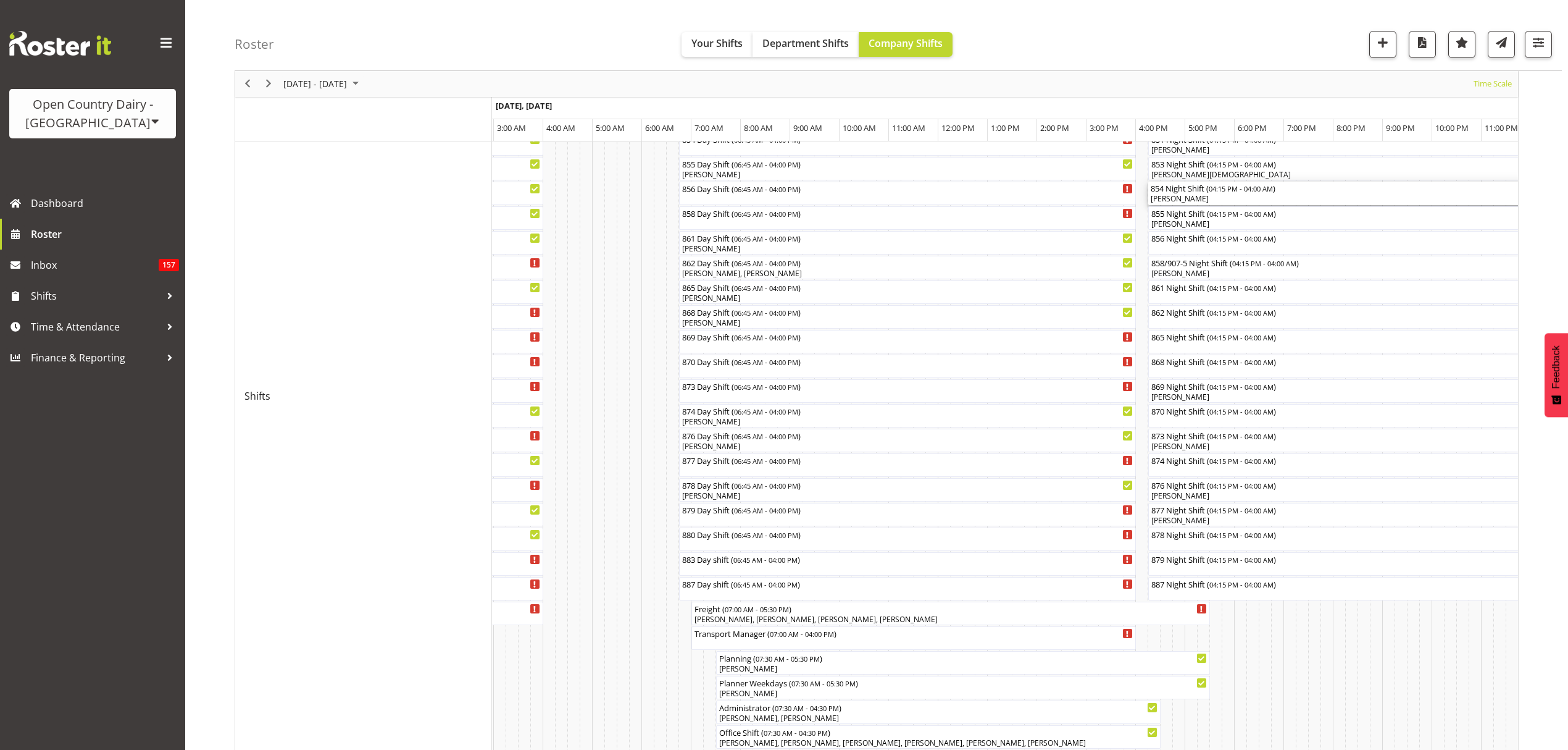
click at [1197, 198] on div "[PERSON_NAME]" at bounding box center [1438, 198] width 575 height 11
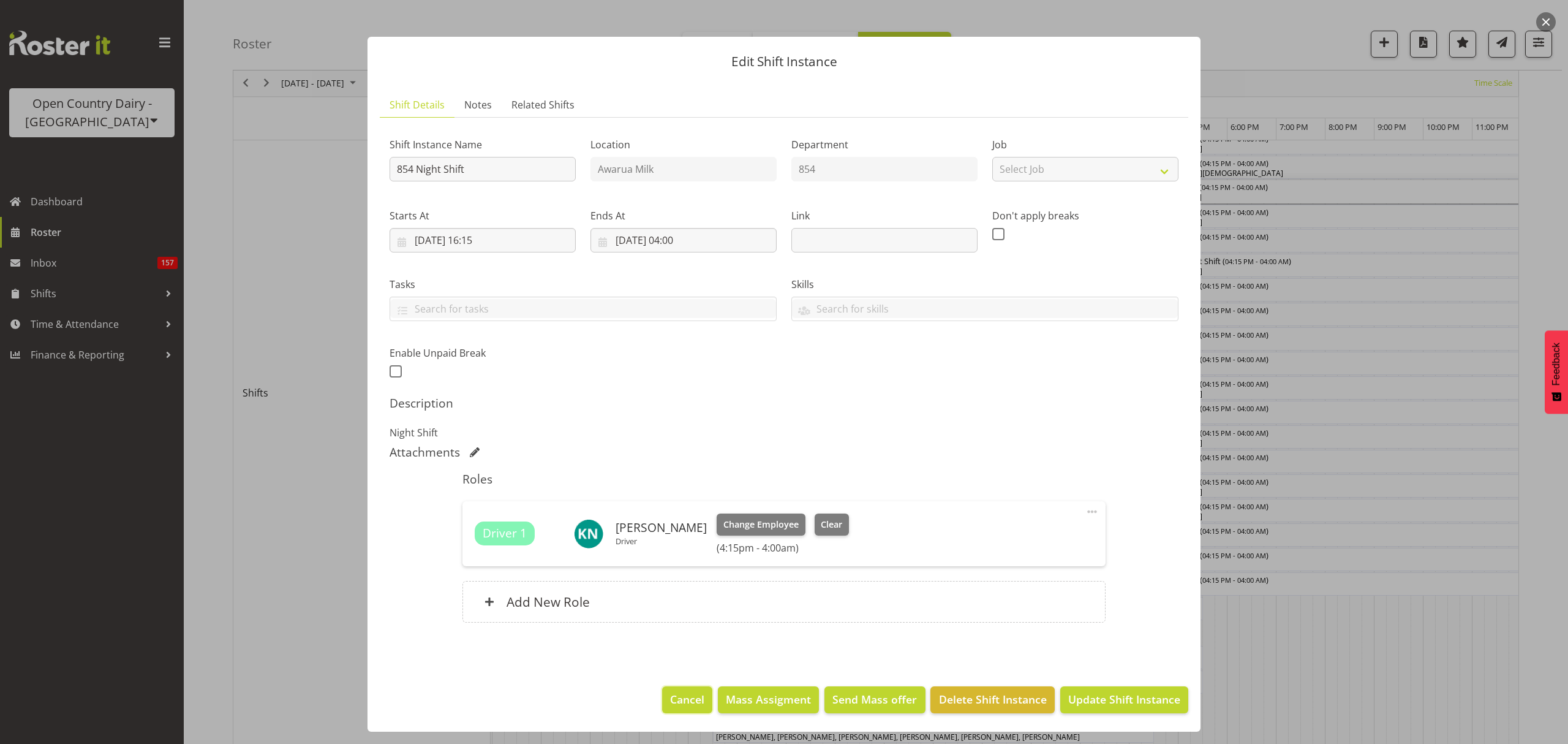
click at [688, 703] on span "Cancel" at bounding box center [686, 698] width 35 height 16
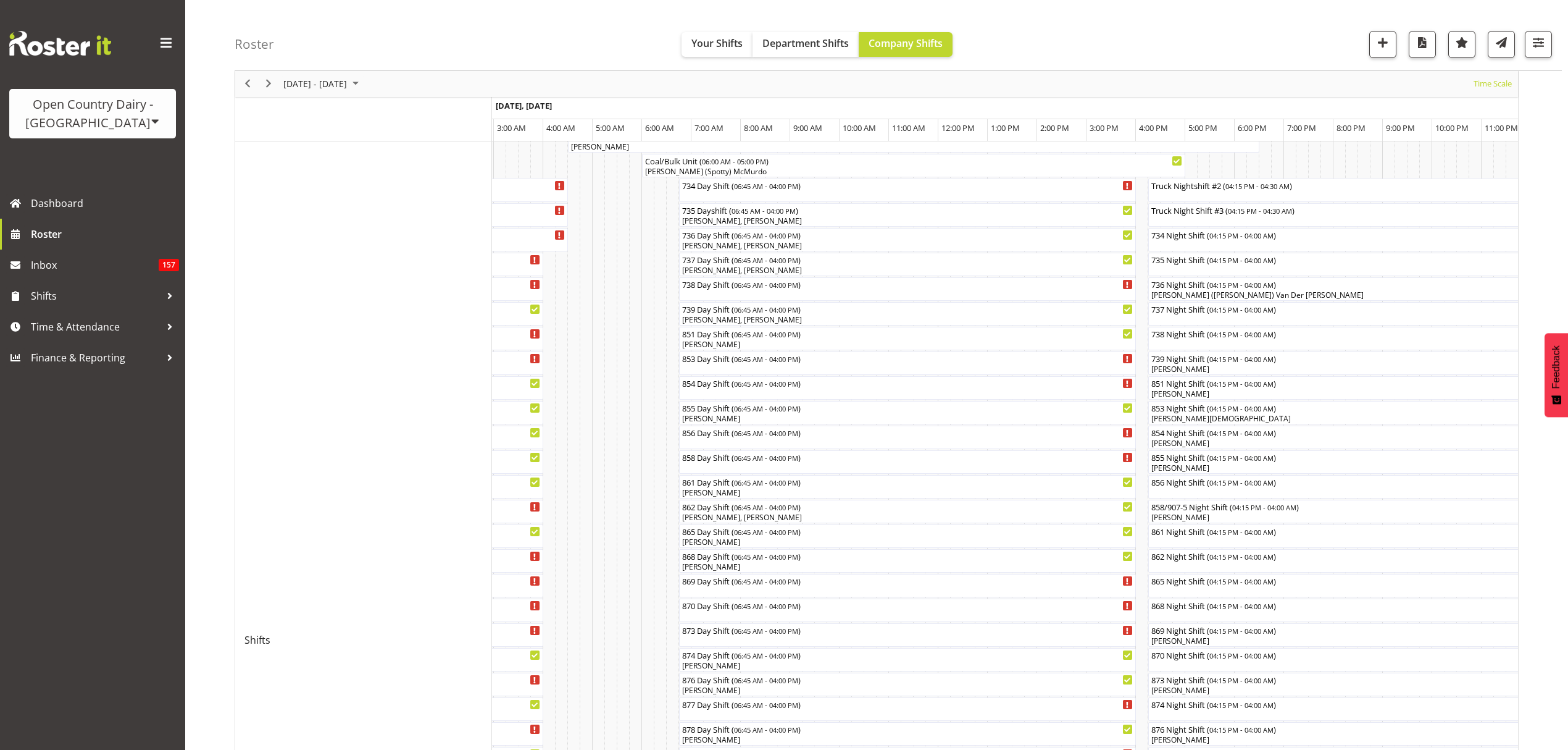
scroll to position [0, 0]
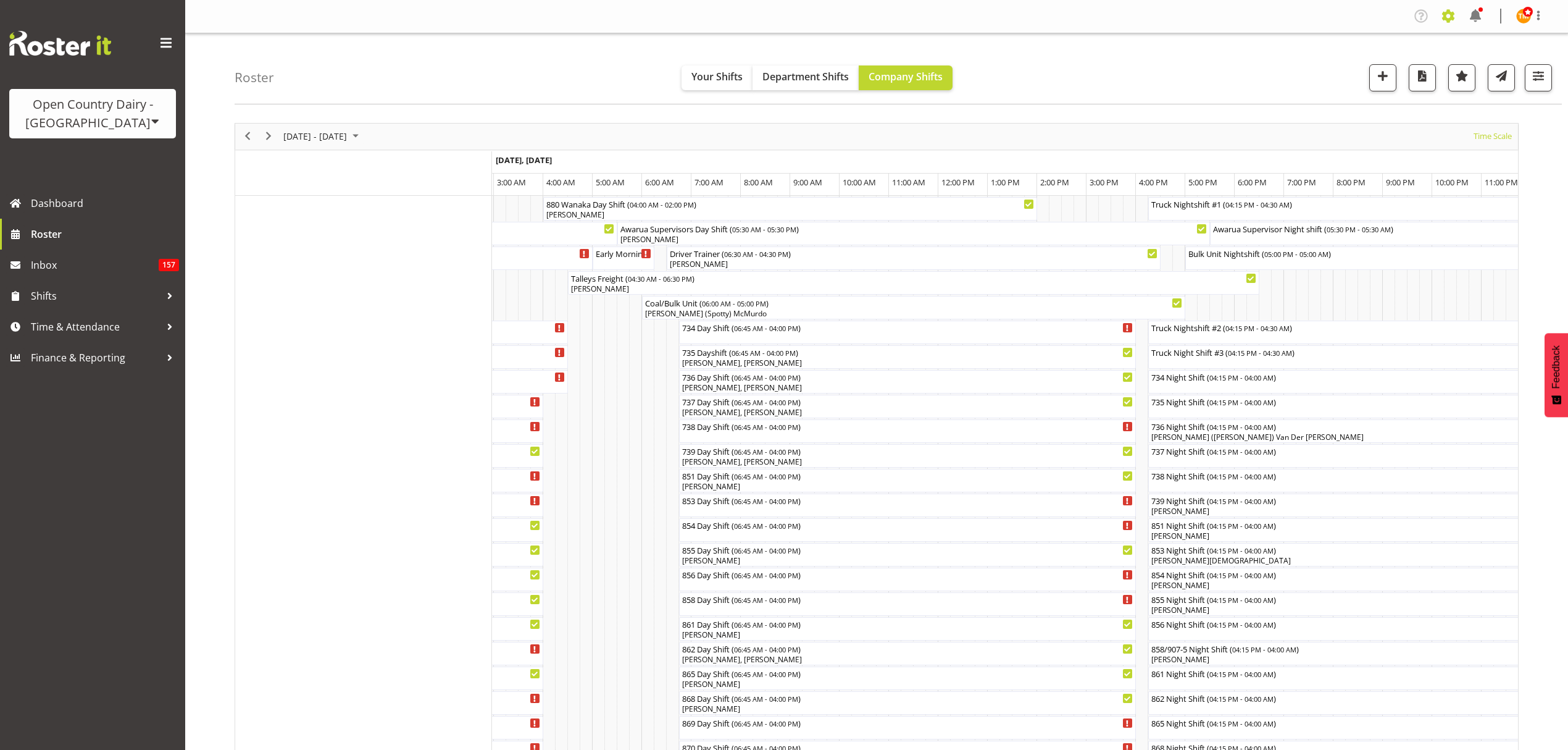
click at [1455, 13] on span at bounding box center [1449, 16] width 20 height 20
click at [1376, 133] on link "Employees" at bounding box center [1372, 134] width 171 height 22
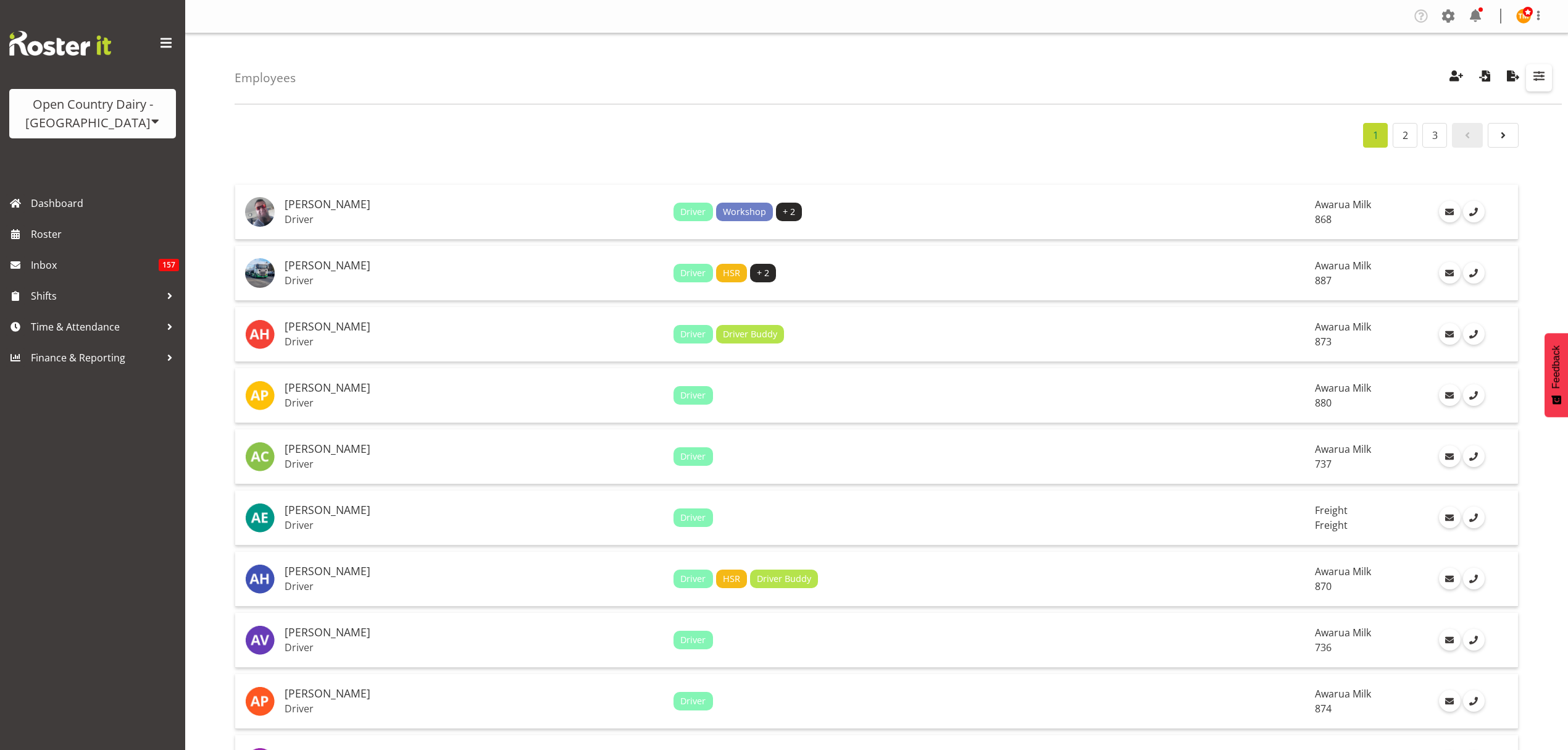
click at [1542, 83] on span "button" at bounding box center [1539, 76] width 16 height 16
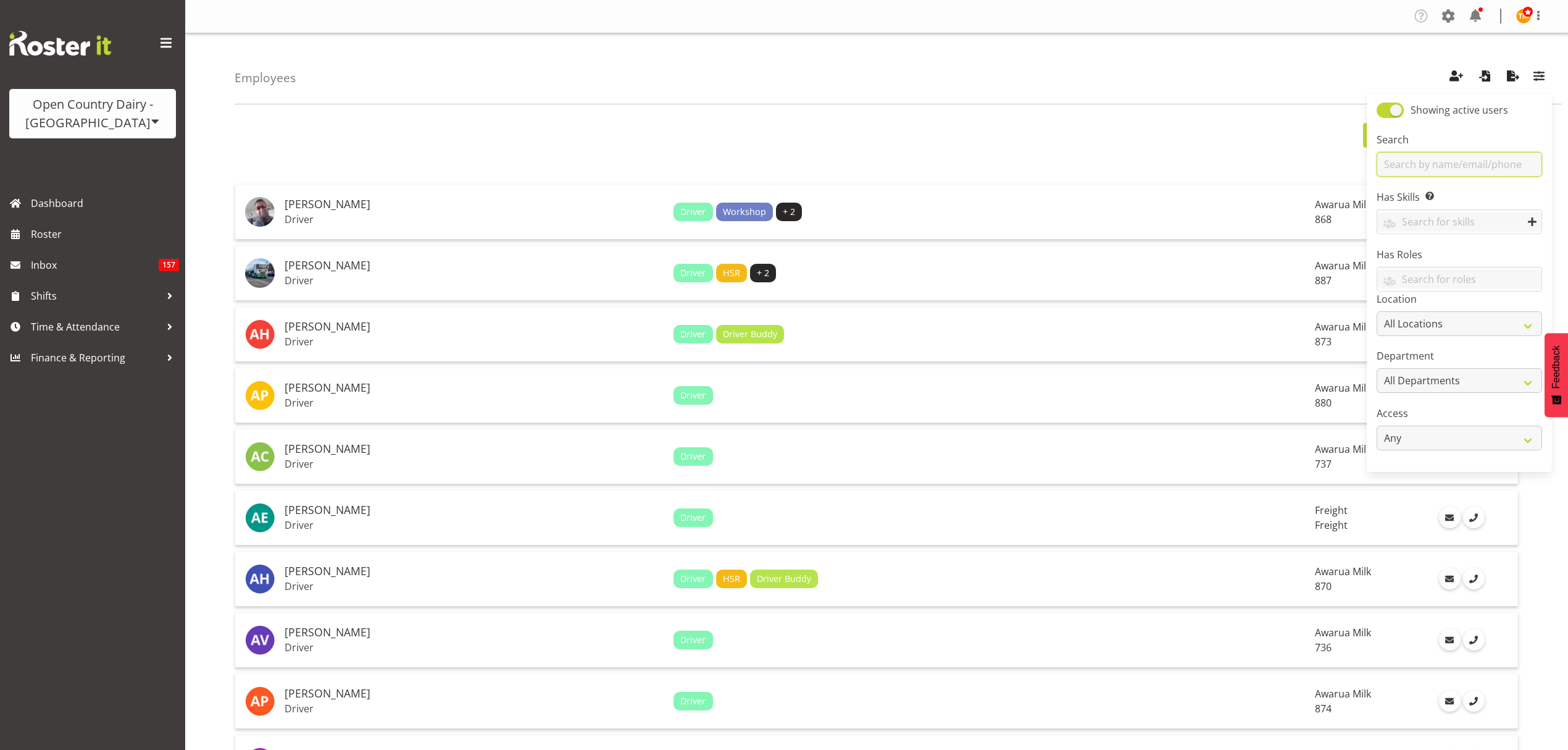
click at [1490, 156] on input "text" at bounding box center [1459, 164] width 165 height 25
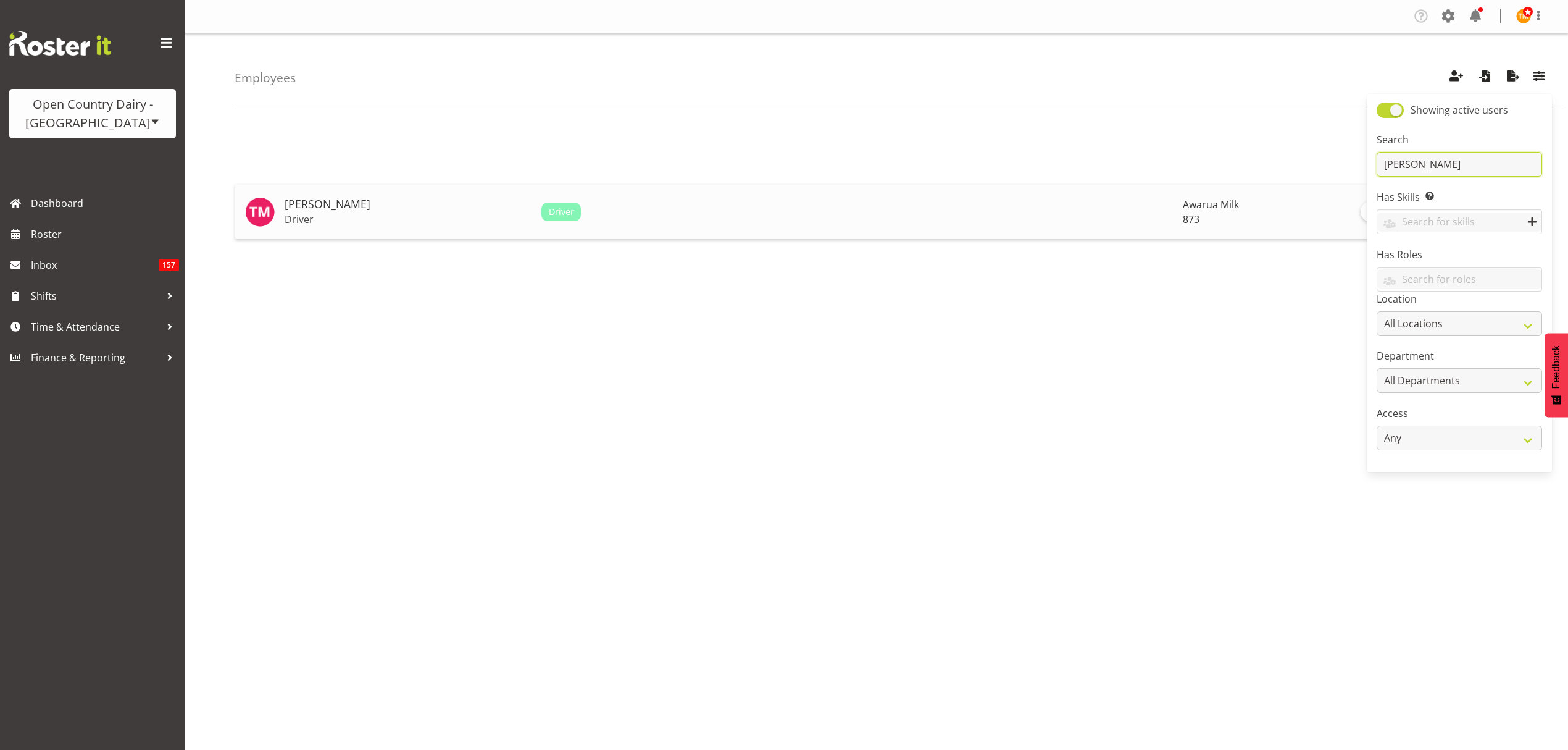
type input "[PERSON_NAME]"
click at [396, 209] on h5 "[PERSON_NAME]" at bounding box center [408, 204] width 247 height 12
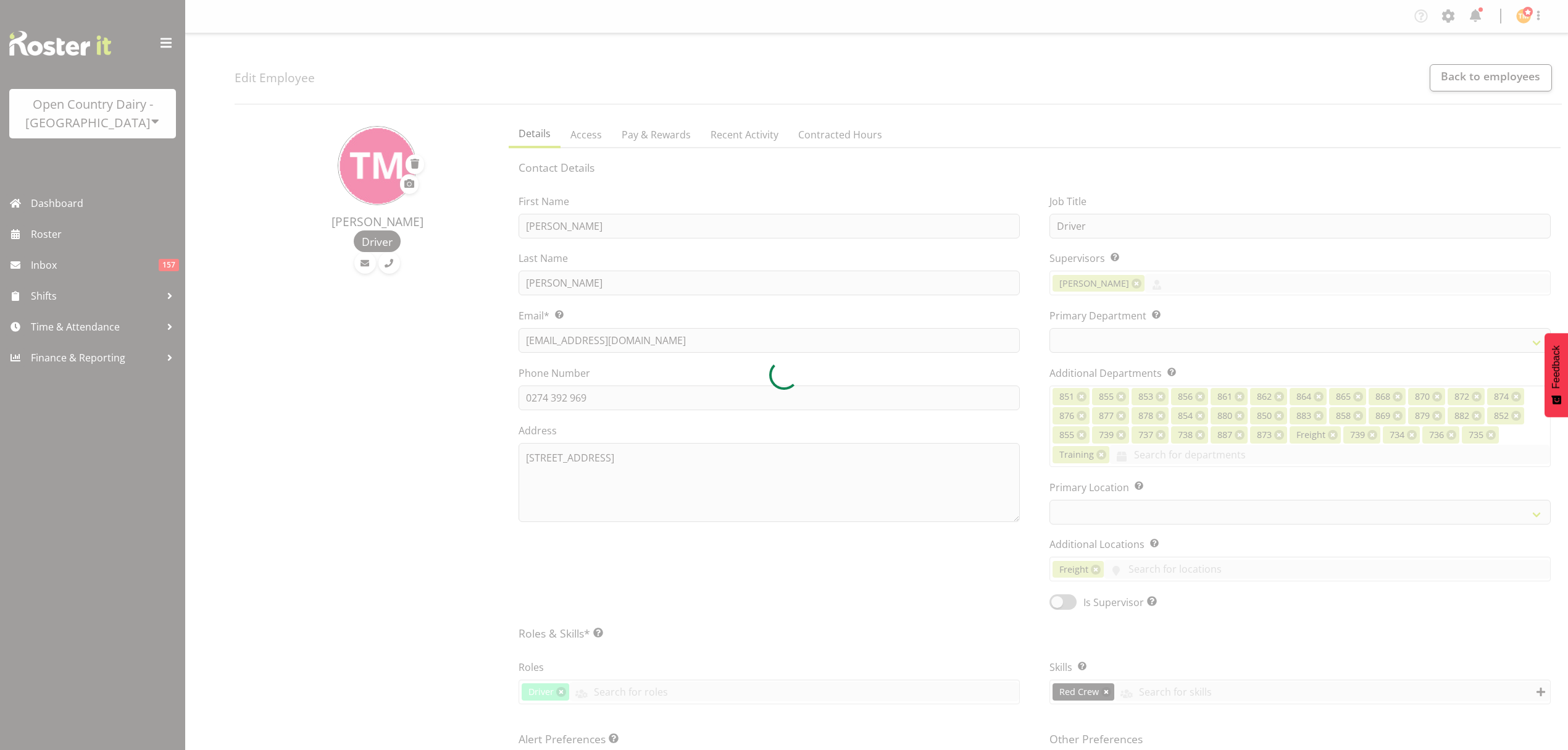
select select "TimelineWeek"
select select
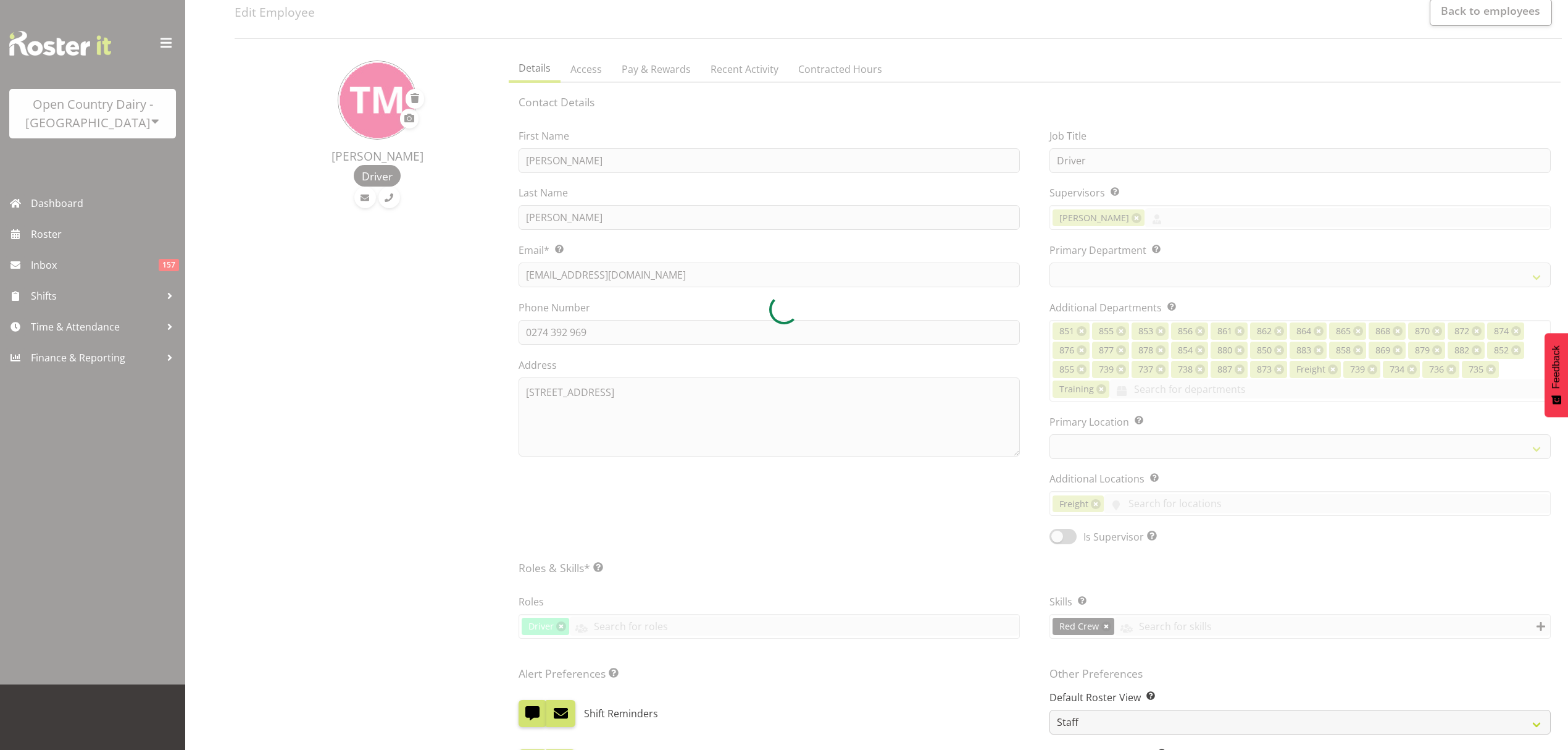
select select
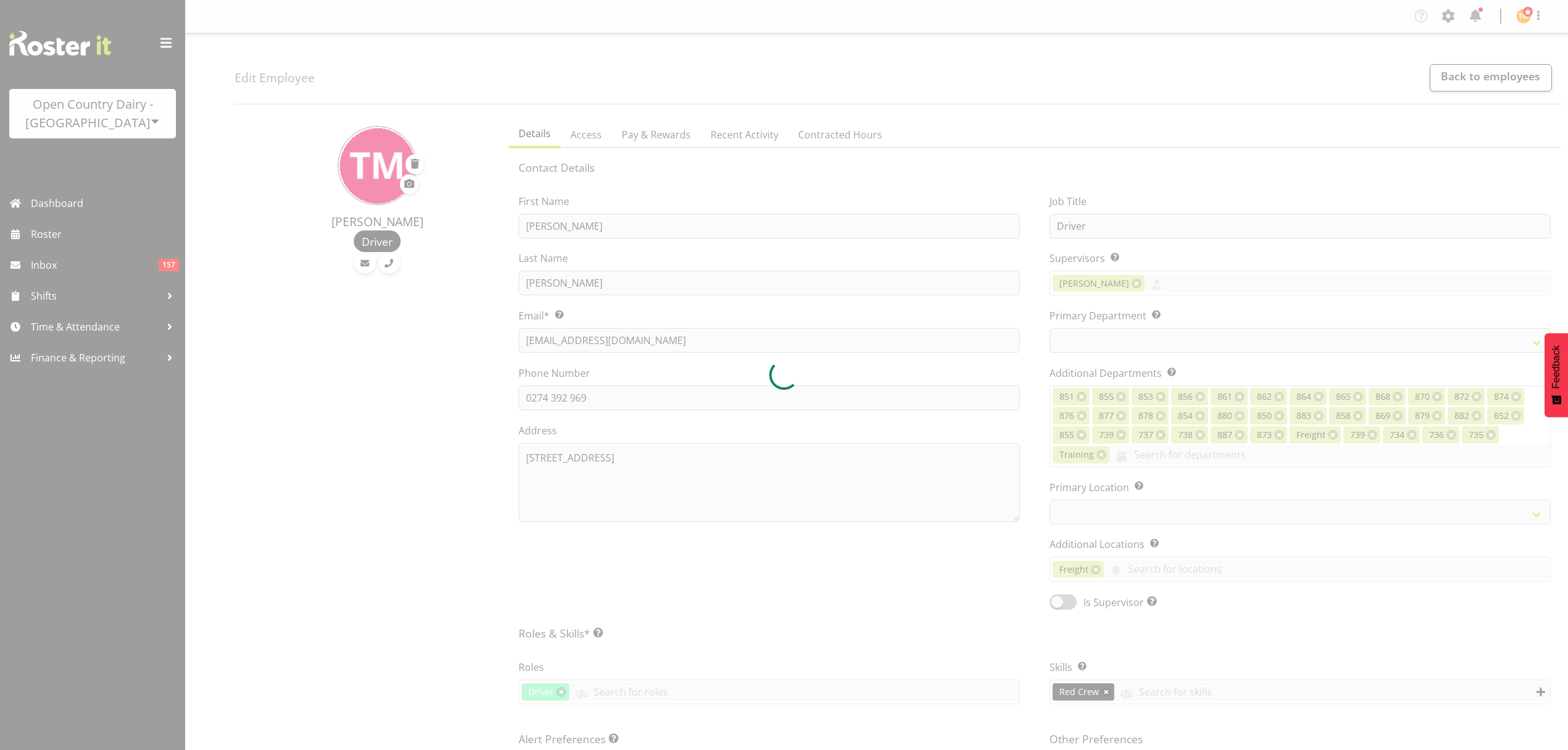
select select "686"
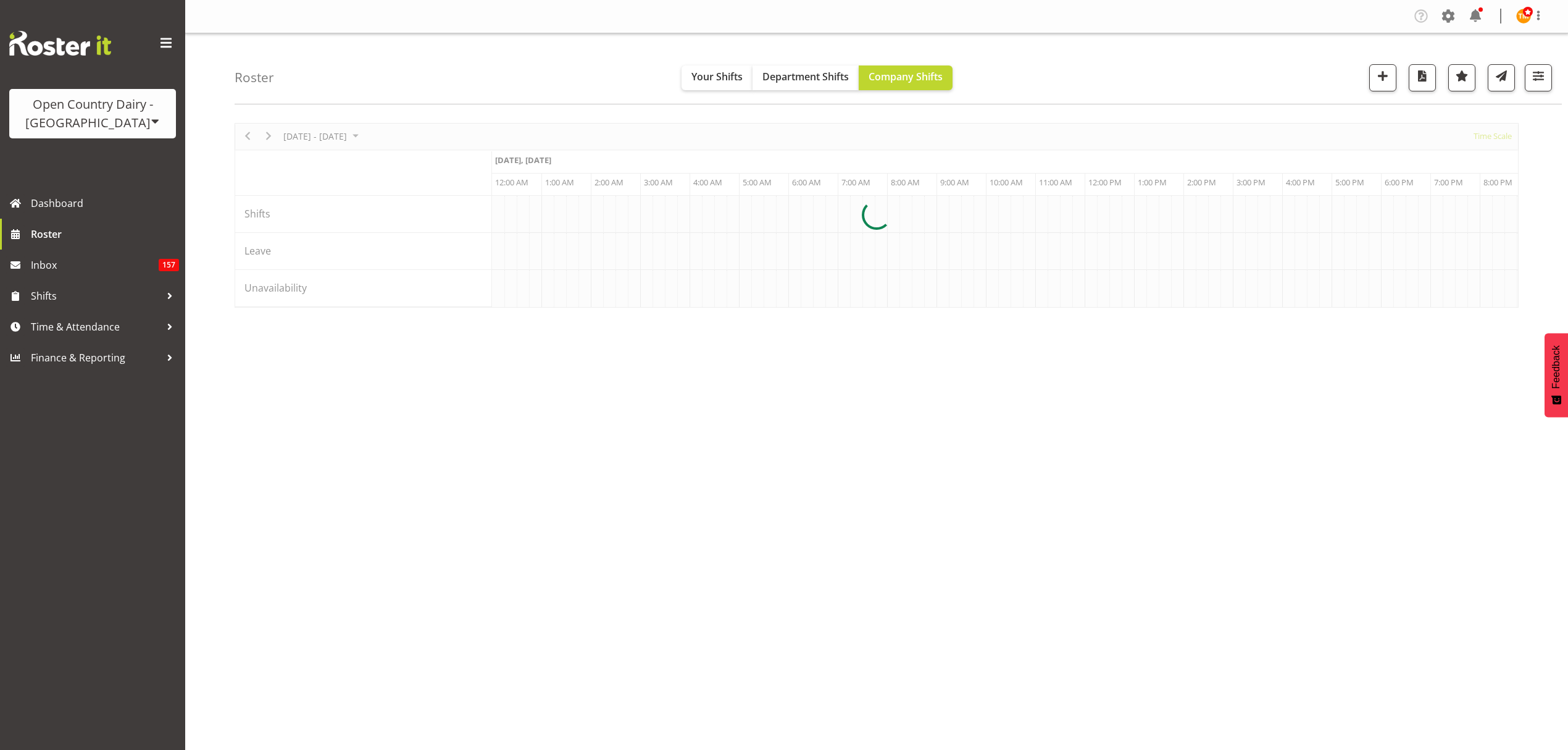
scroll to position [0, 1185]
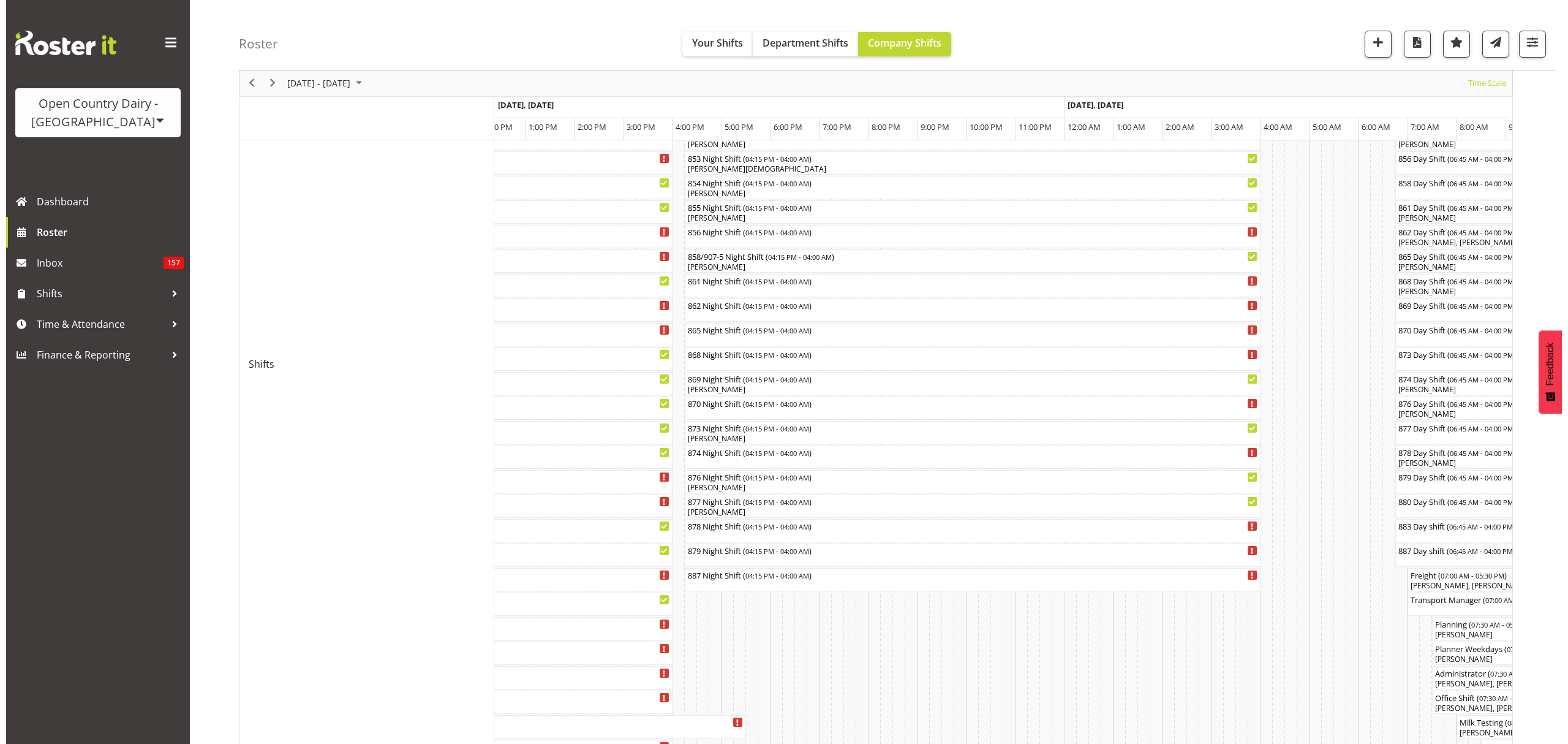
scroll to position [383, 0]
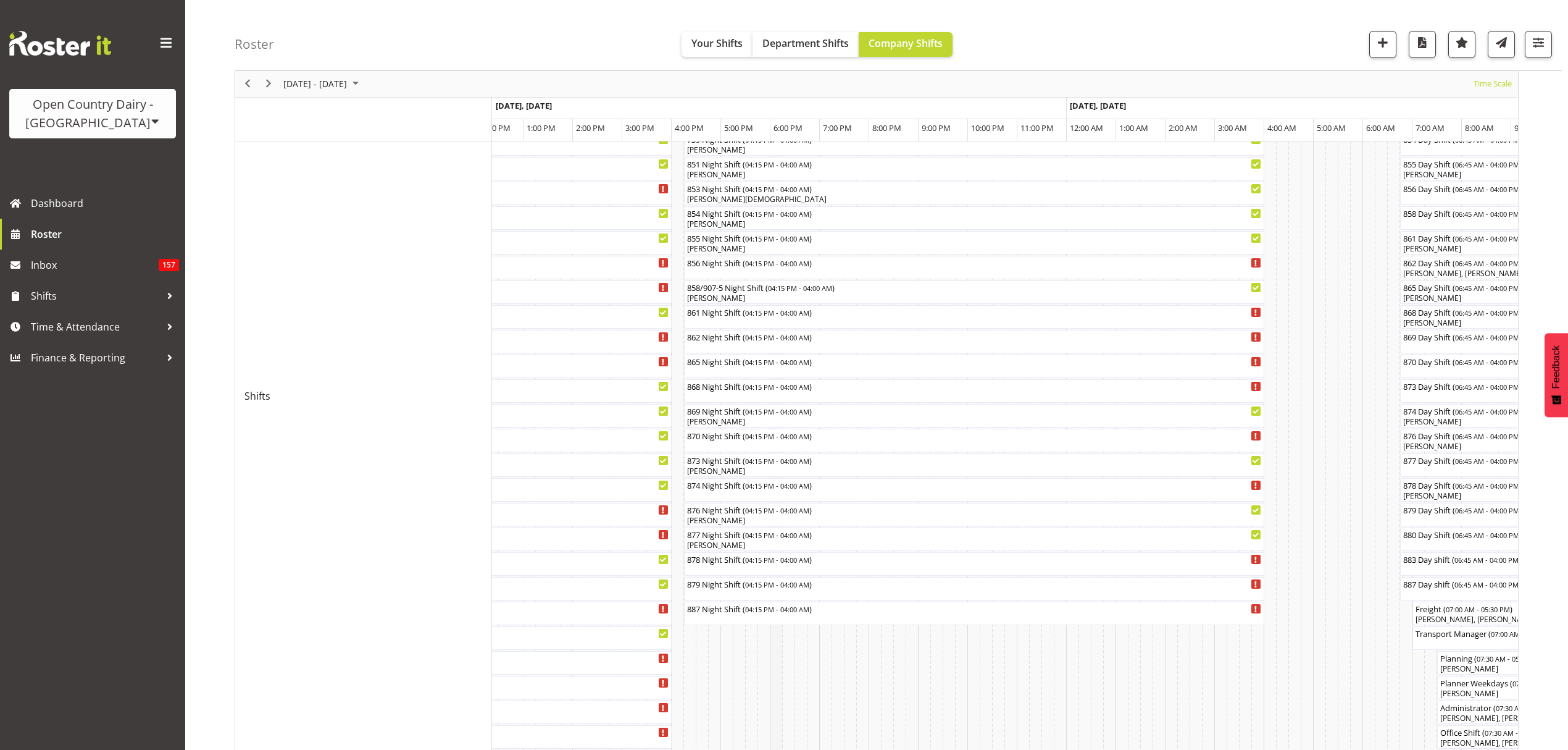
click at [770, 230] on td "Timeline Week of August 19, 2025" at bounding box center [776, 396] width 12 height 1173
click at [746, 212] on div at bounding box center [877, 397] width 1284 height 1320
click at [747, 213] on div "854 Night Shift ( 04:15 PM - 04:00 AM )" at bounding box center [974, 212] width 575 height 12
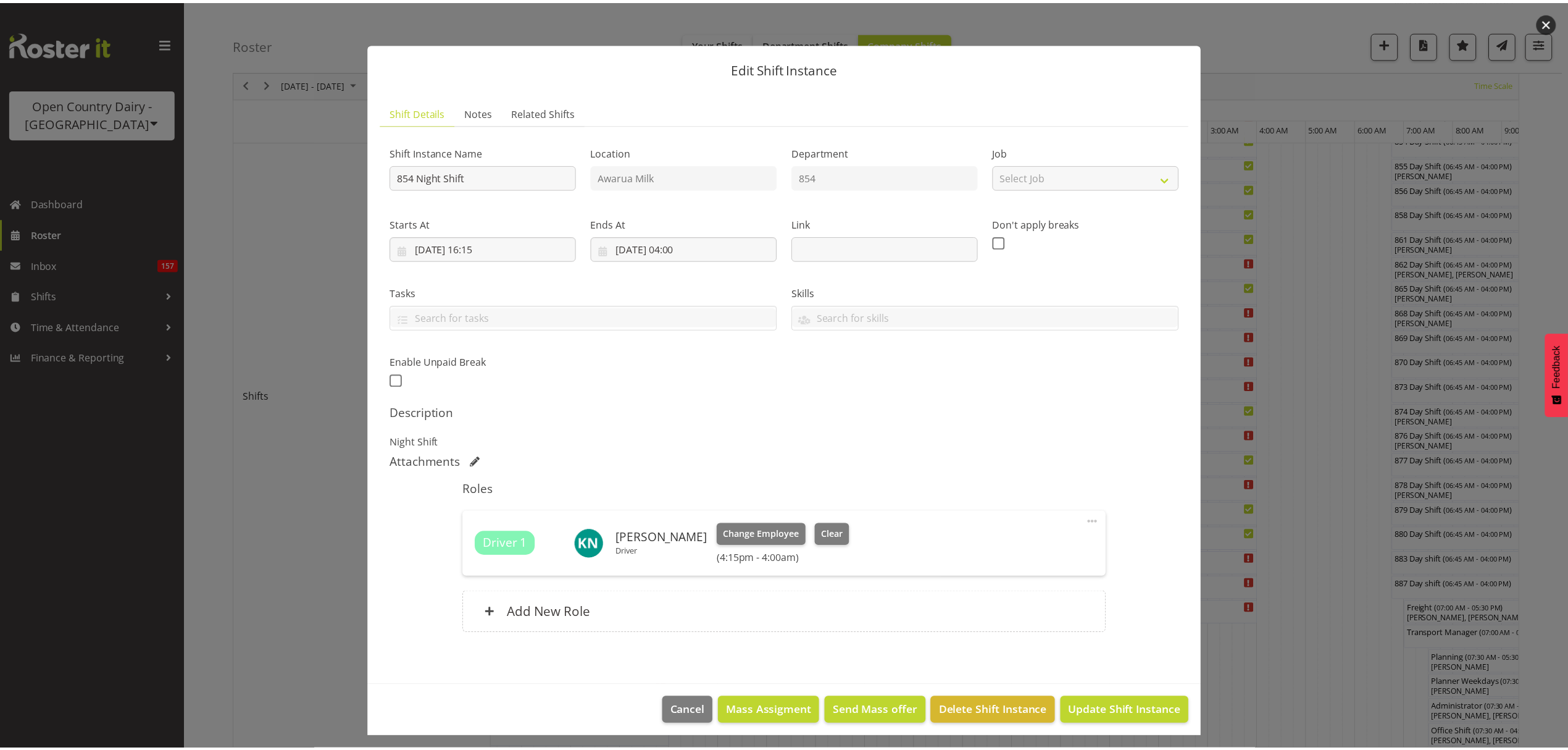
scroll to position [7, 0]
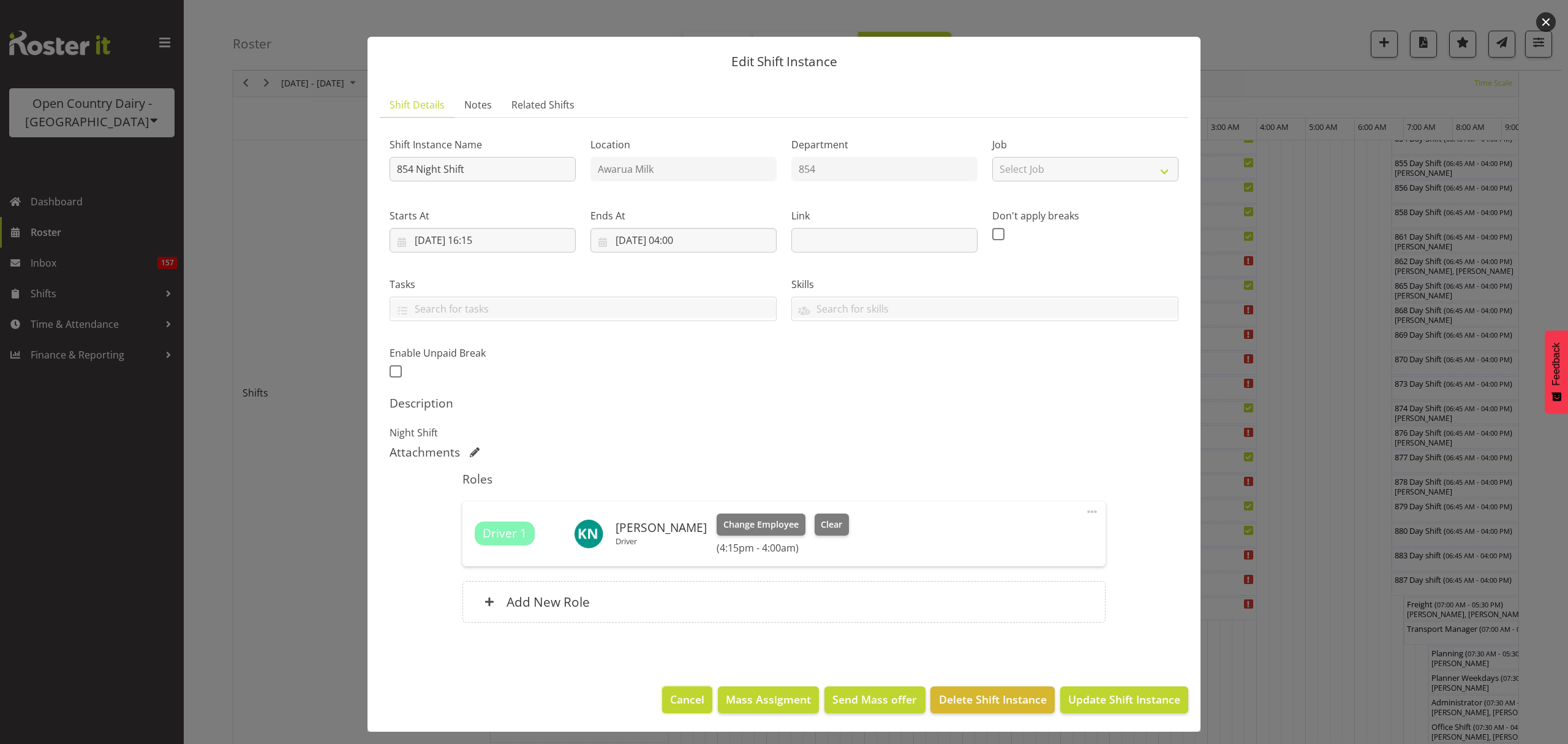
click at [689, 704] on span "Cancel" at bounding box center [686, 698] width 35 height 16
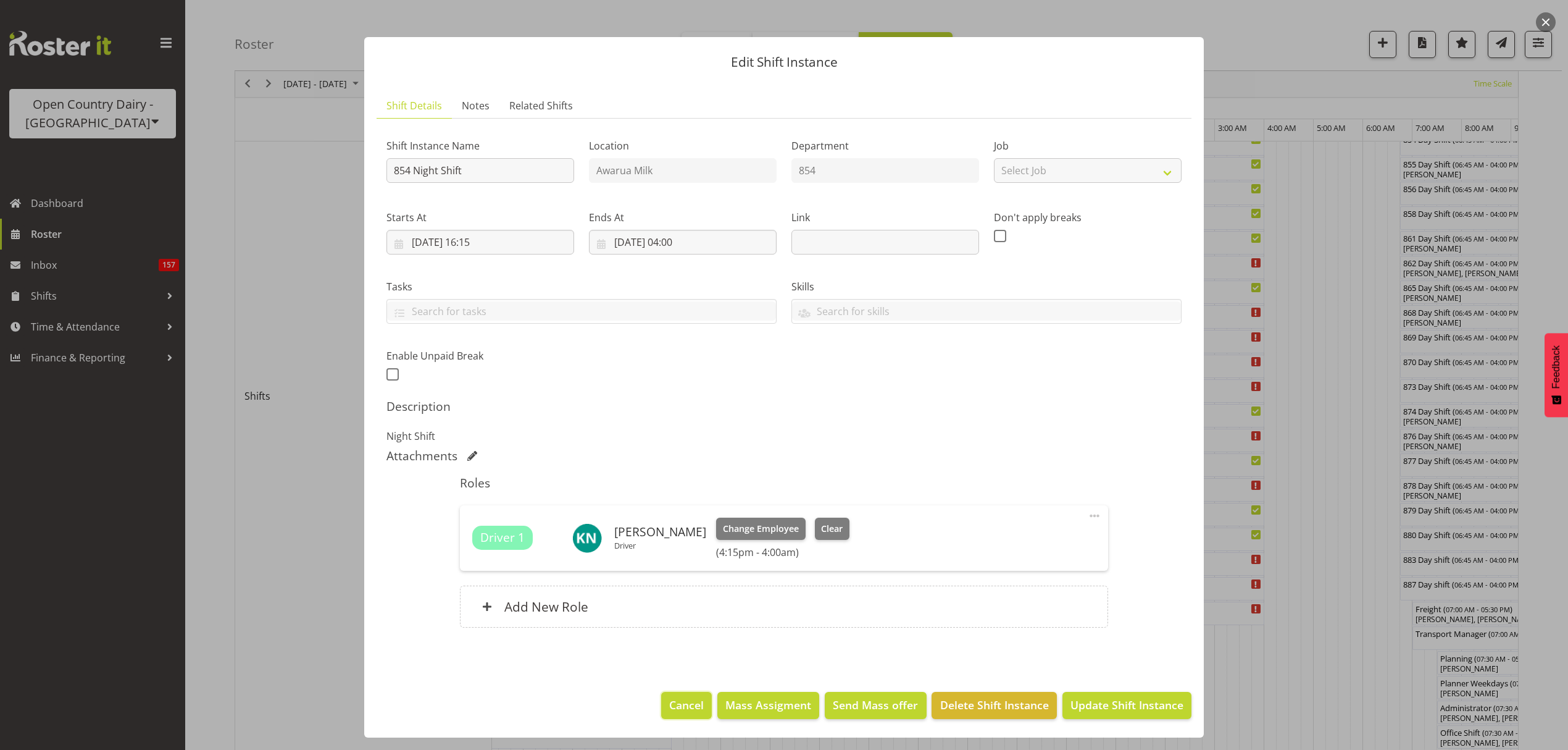
click at [679, 707] on span "Cancel" at bounding box center [686, 704] width 35 height 16
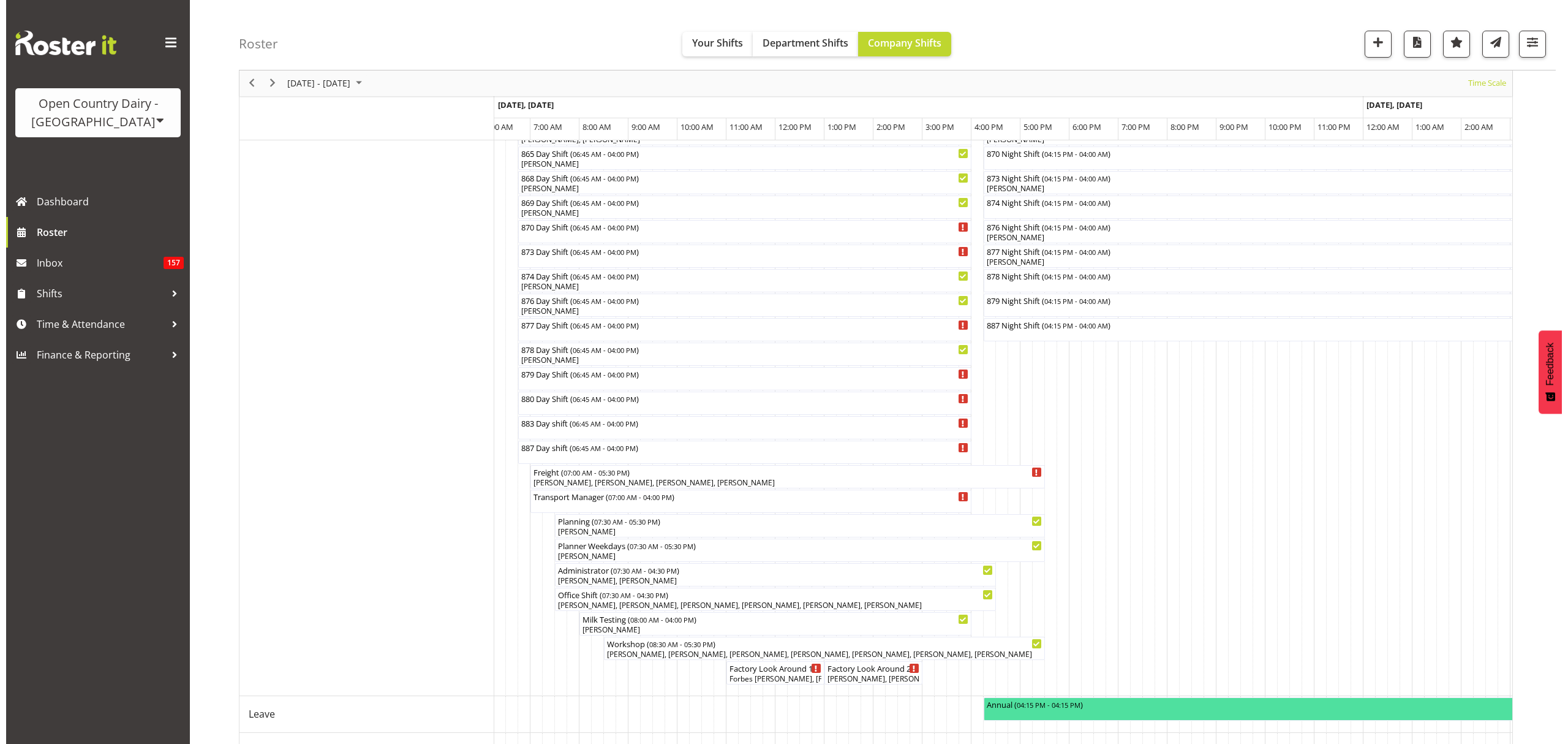
scroll to position [709, 0]
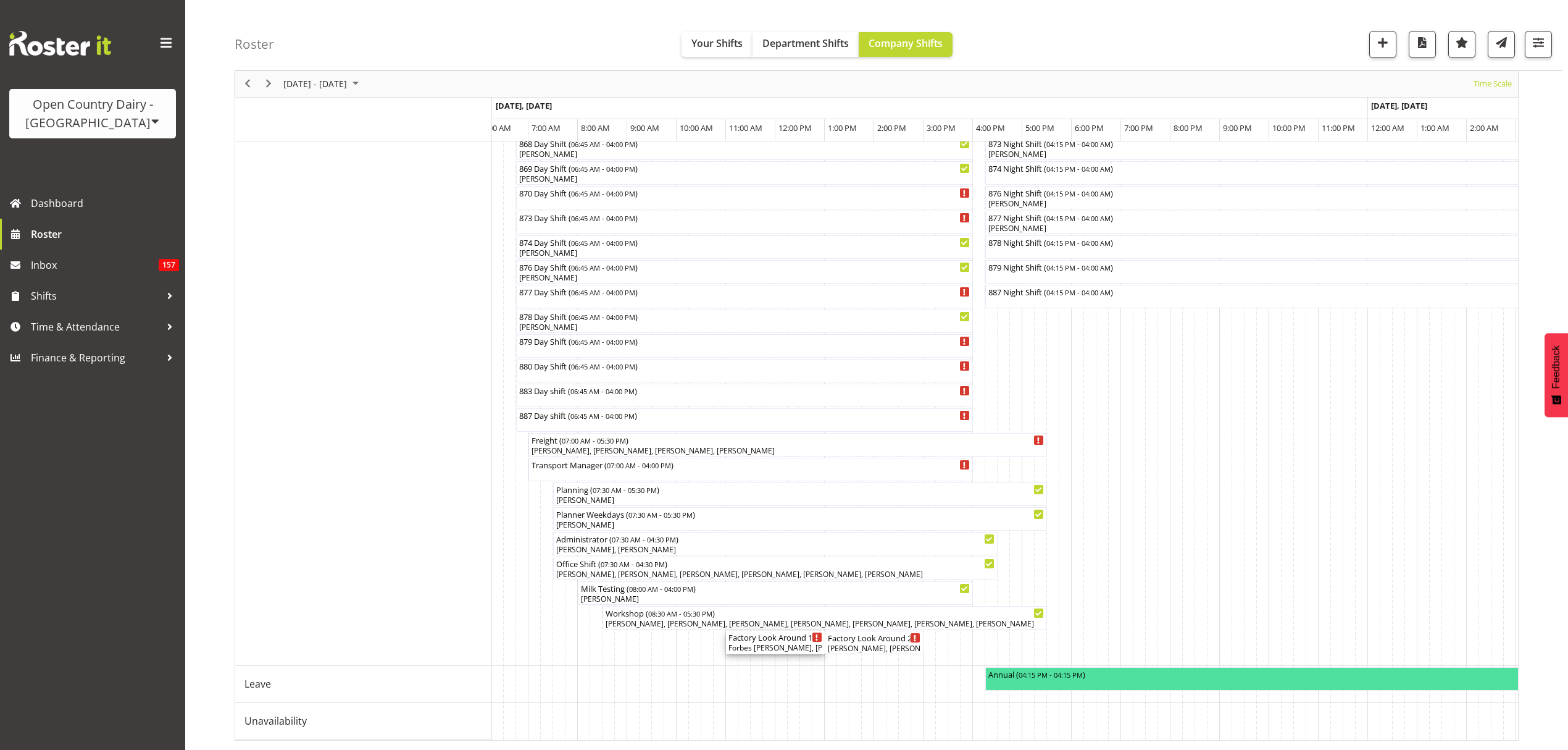
click at [799, 642] on div "Forbes [PERSON_NAME], [PERSON_NAME], [PERSON_NAME], [PERSON_NAME]" at bounding box center [776, 647] width 94 height 11
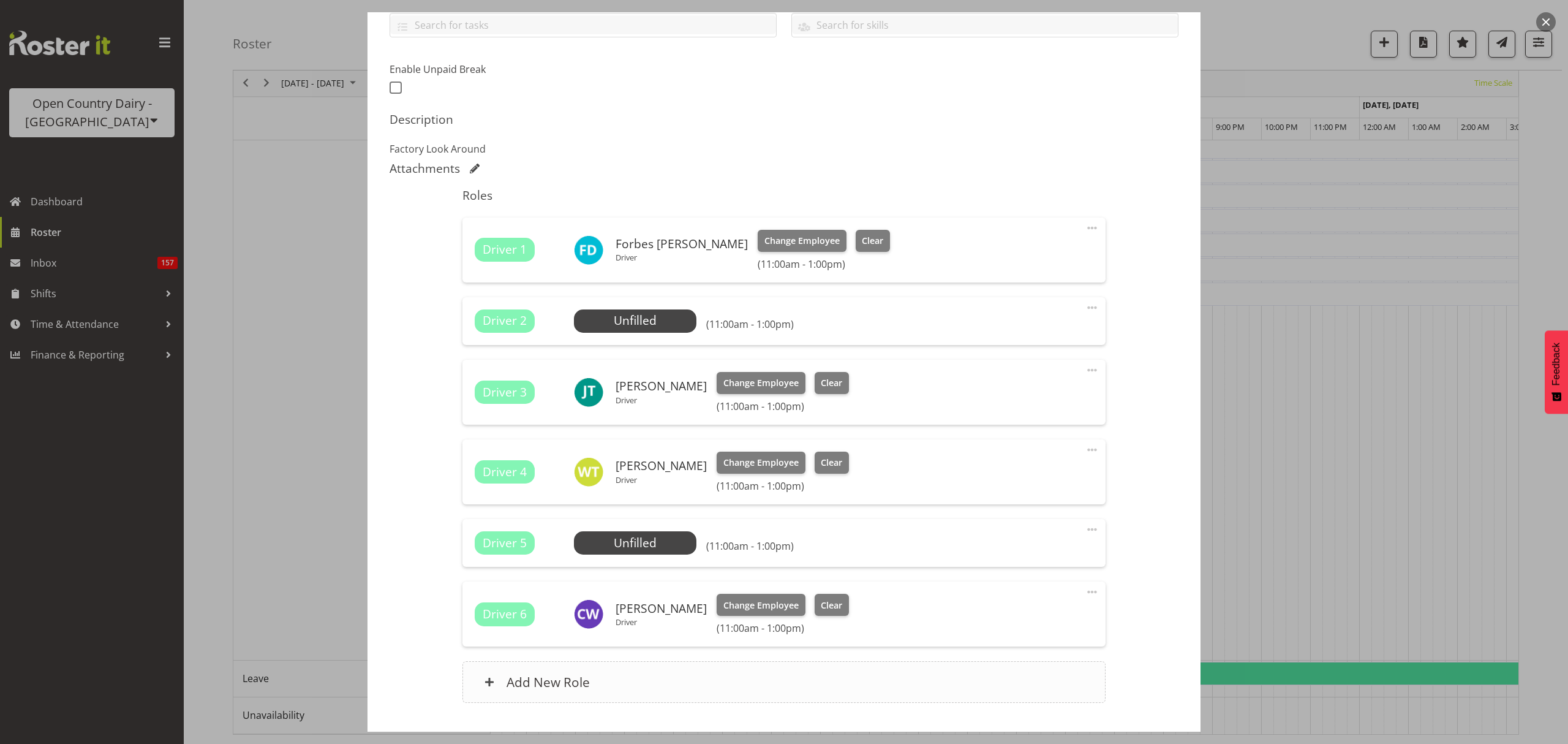
scroll to position [371, 0]
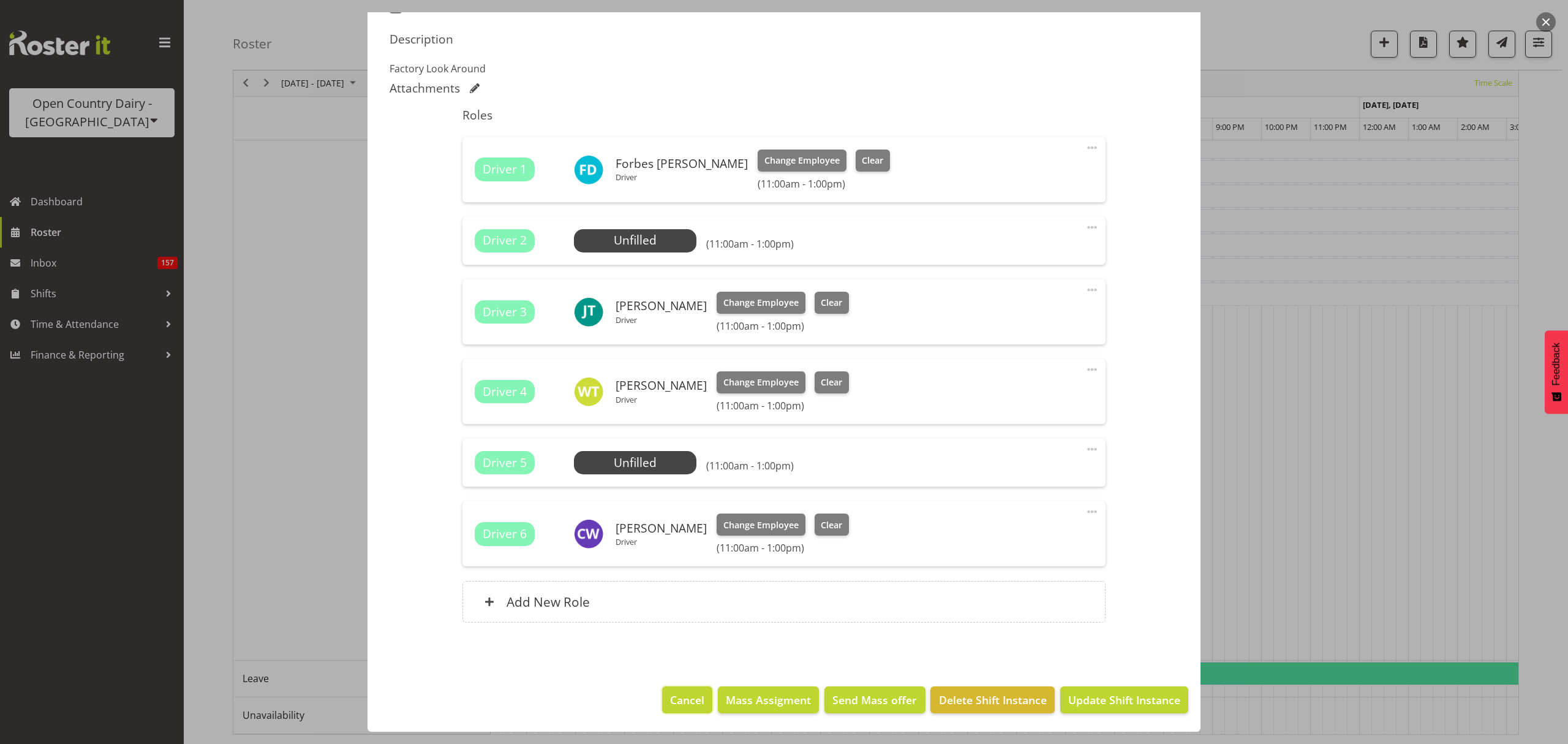
click at [679, 691] on span "Cancel" at bounding box center [686, 699] width 35 height 16
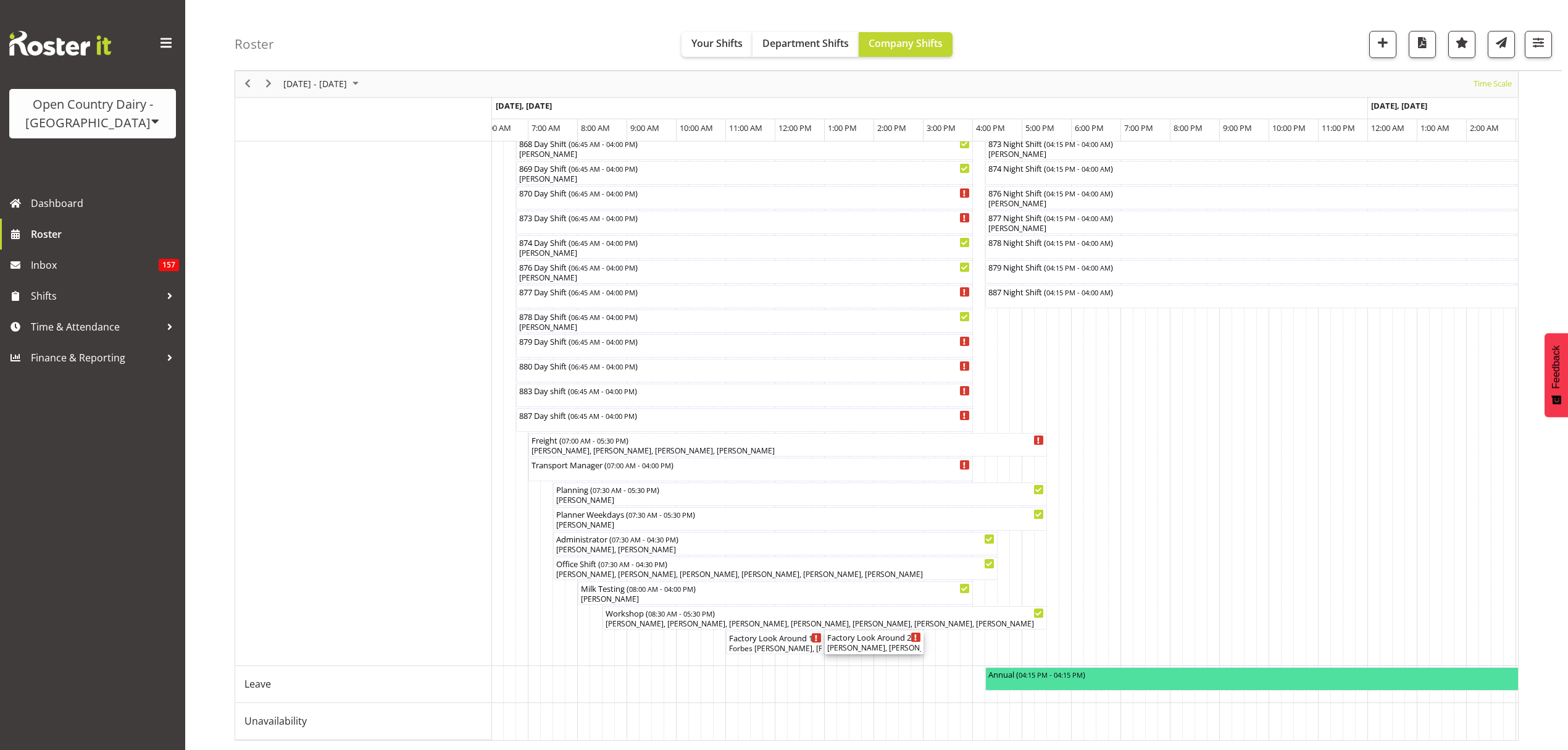
click at [872, 630] on div "Factory Look Around 2 ( 01:00 PM - 03:00 PM )" at bounding box center [874, 636] width 94 height 12
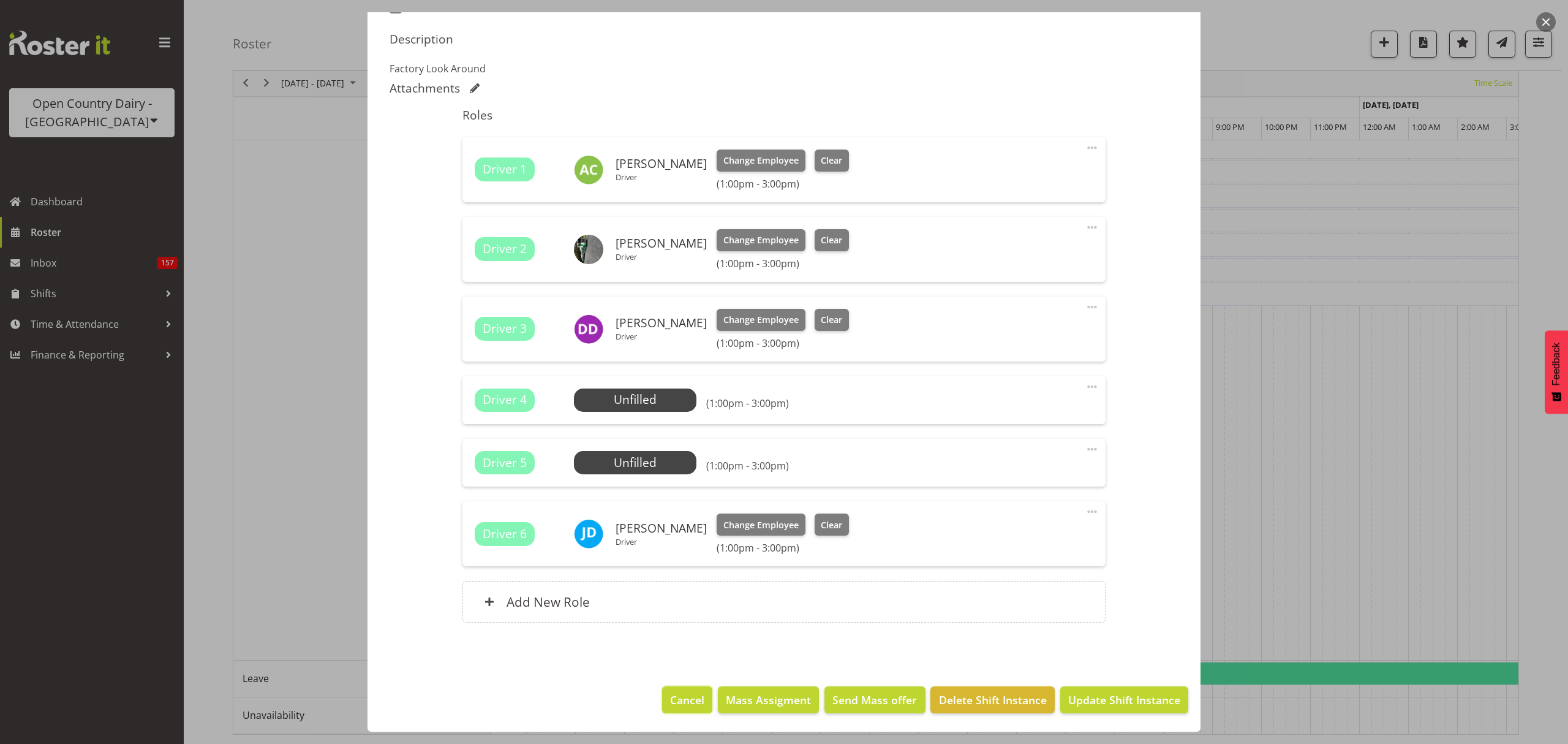
click at [676, 698] on span "Cancel" at bounding box center [686, 699] width 35 height 16
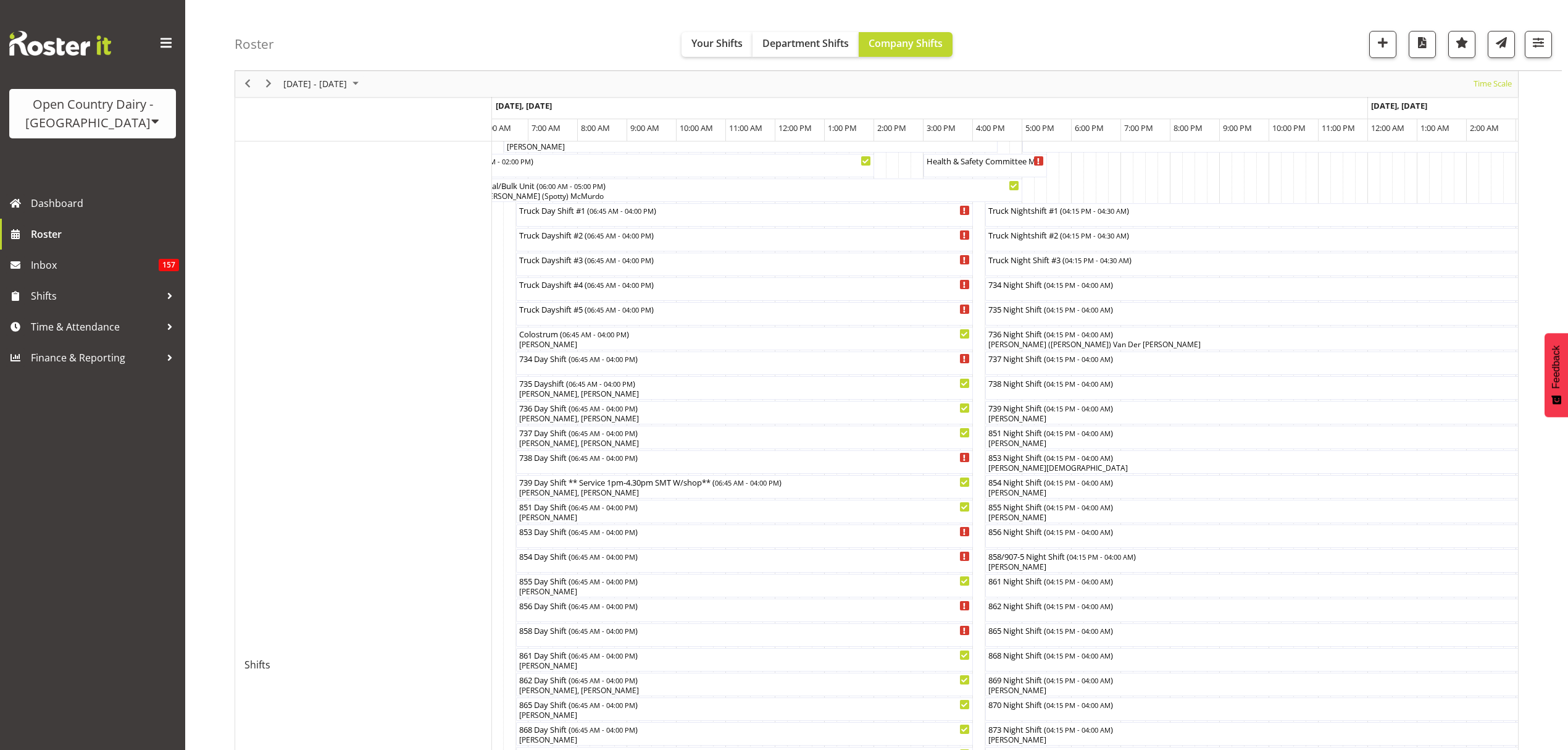
scroll to position [0, 0]
